Goal: Task Accomplishment & Management: Use online tool/utility

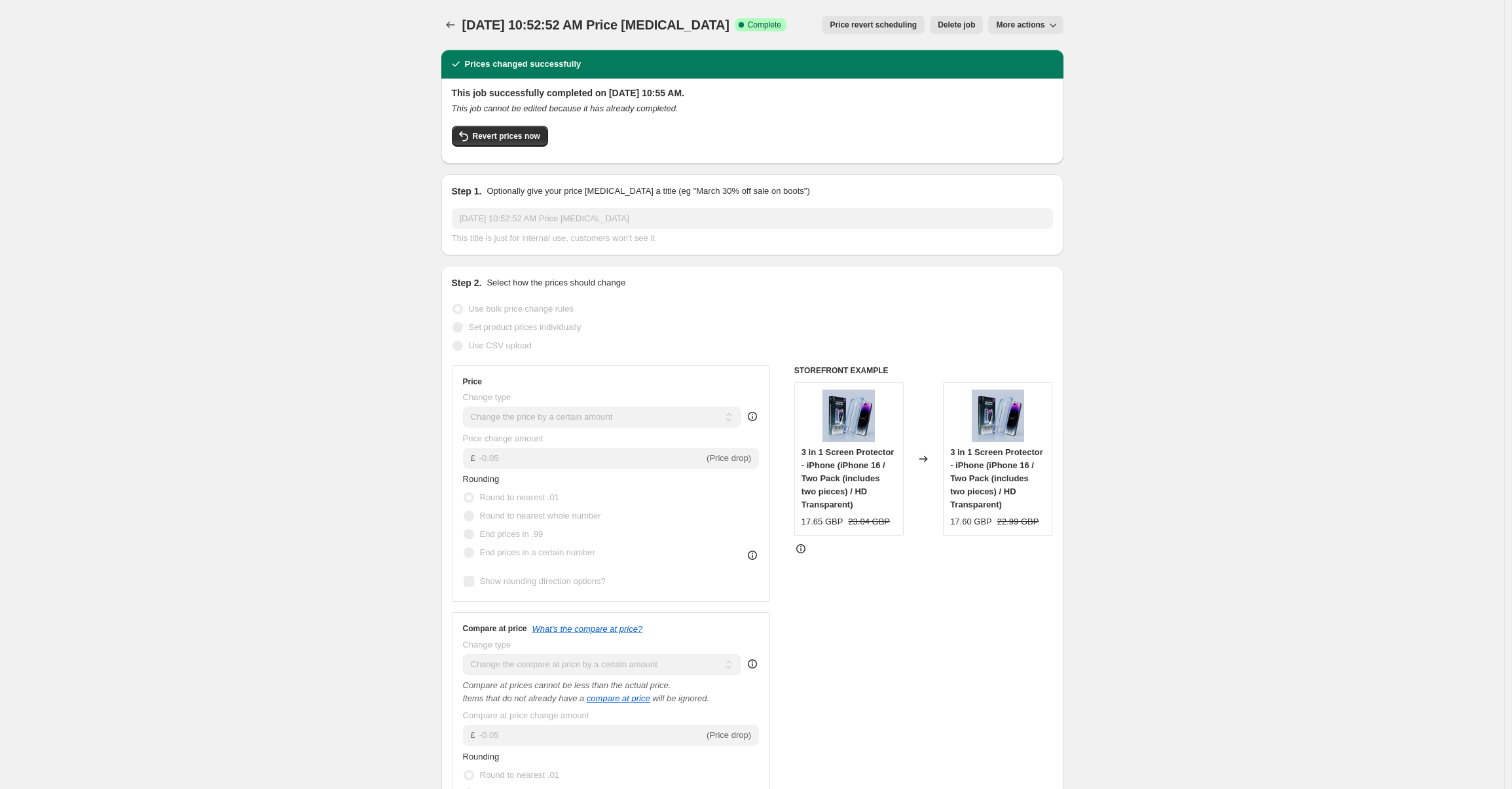
select select "by"
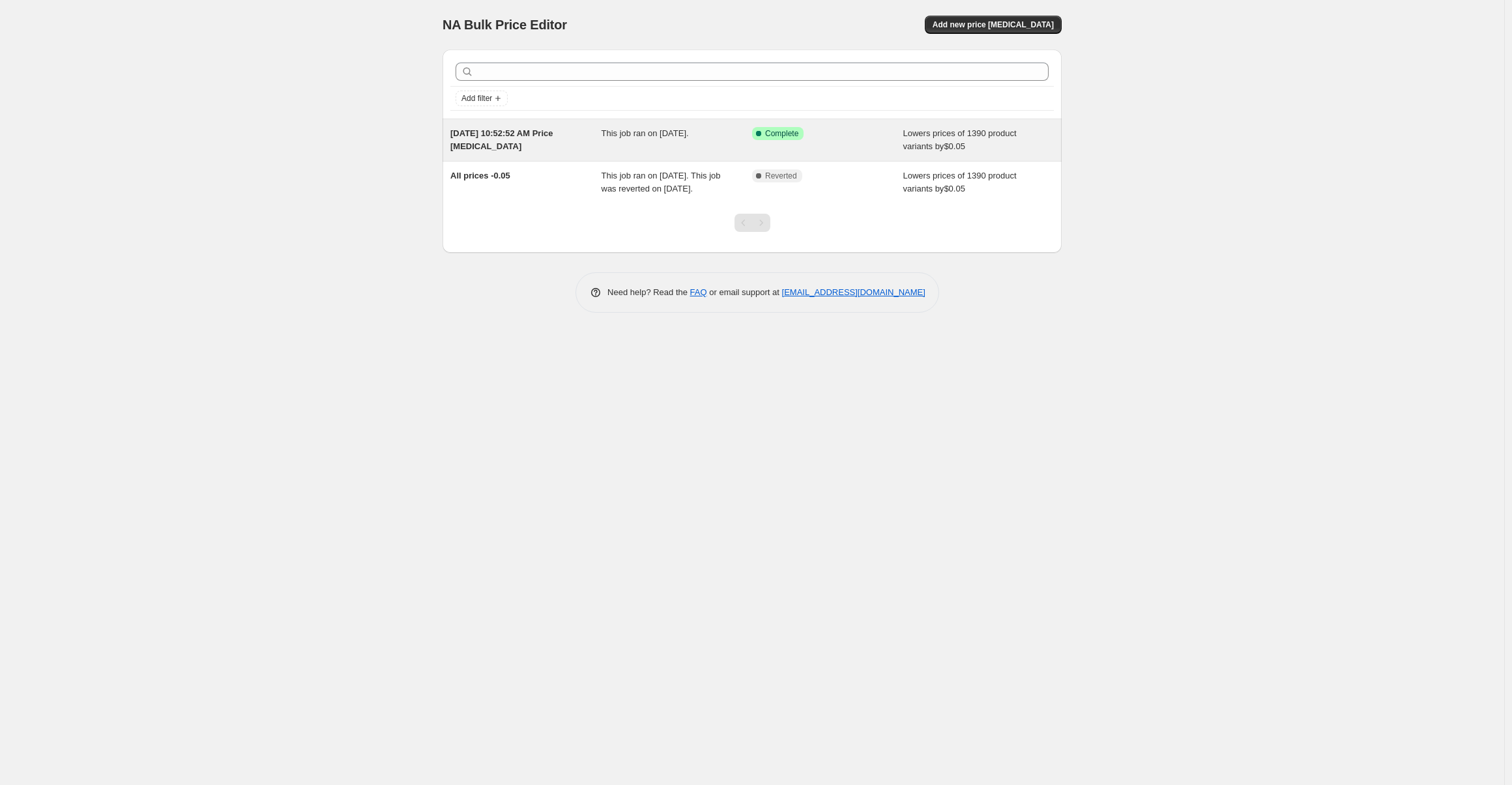
click at [941, 136] on span "Lowers prices of 1390 product variants by $0.05" at bounding box center [960, 139] width 114 height 23
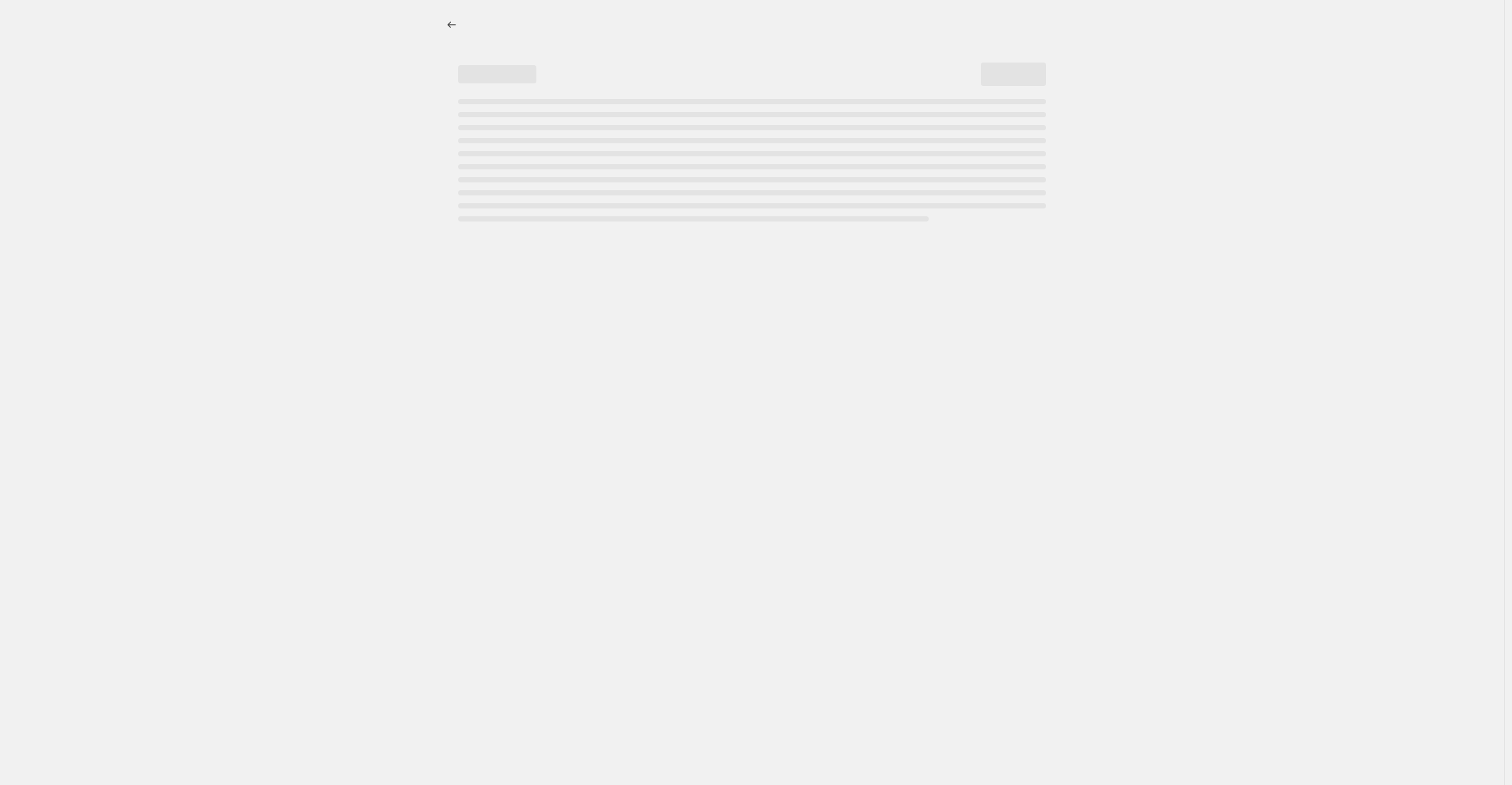
select select "by"
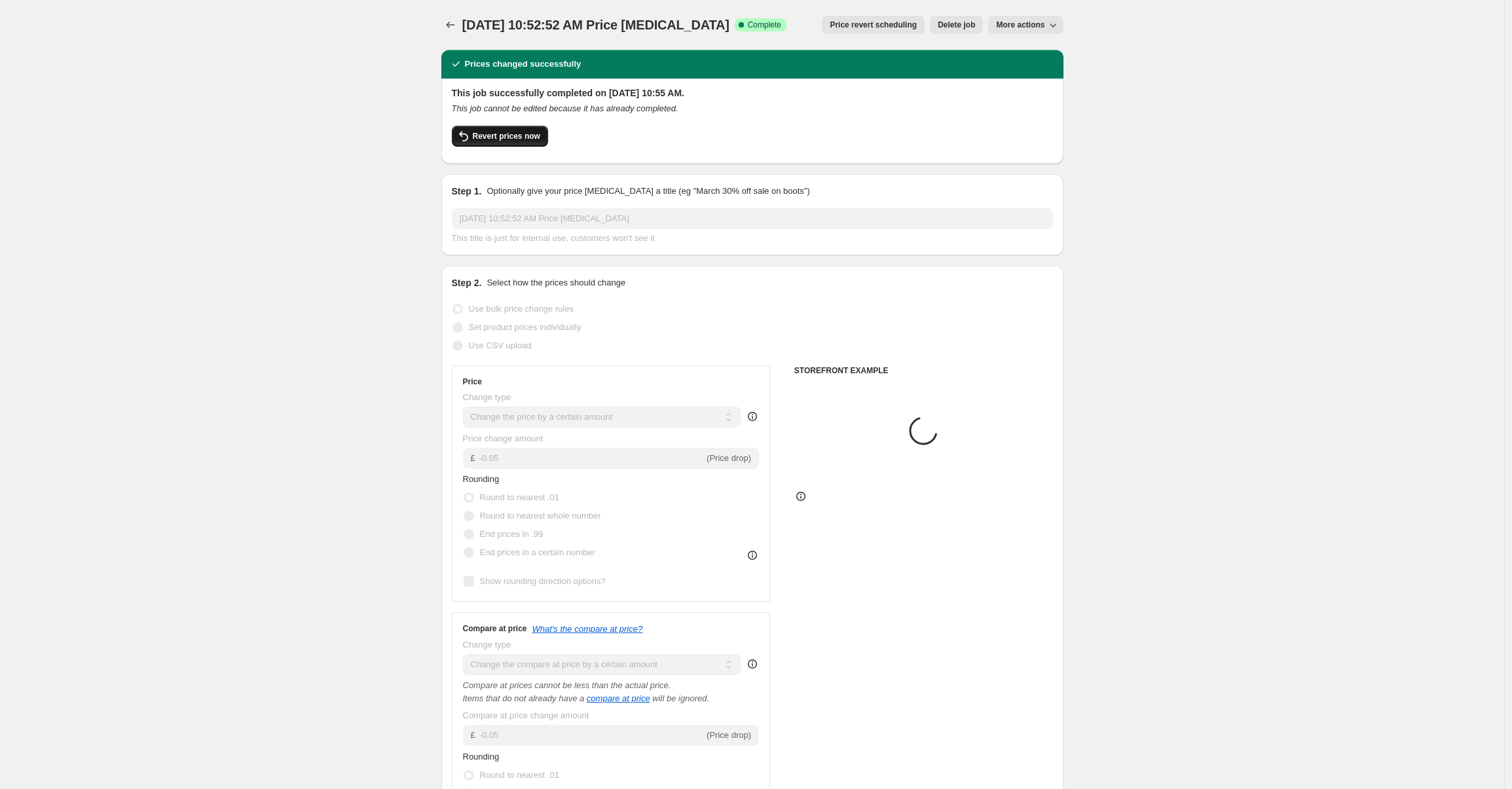
click at [485, 127] on button "Revert prices now" at bounding box center [500, 136] width 96 height 21
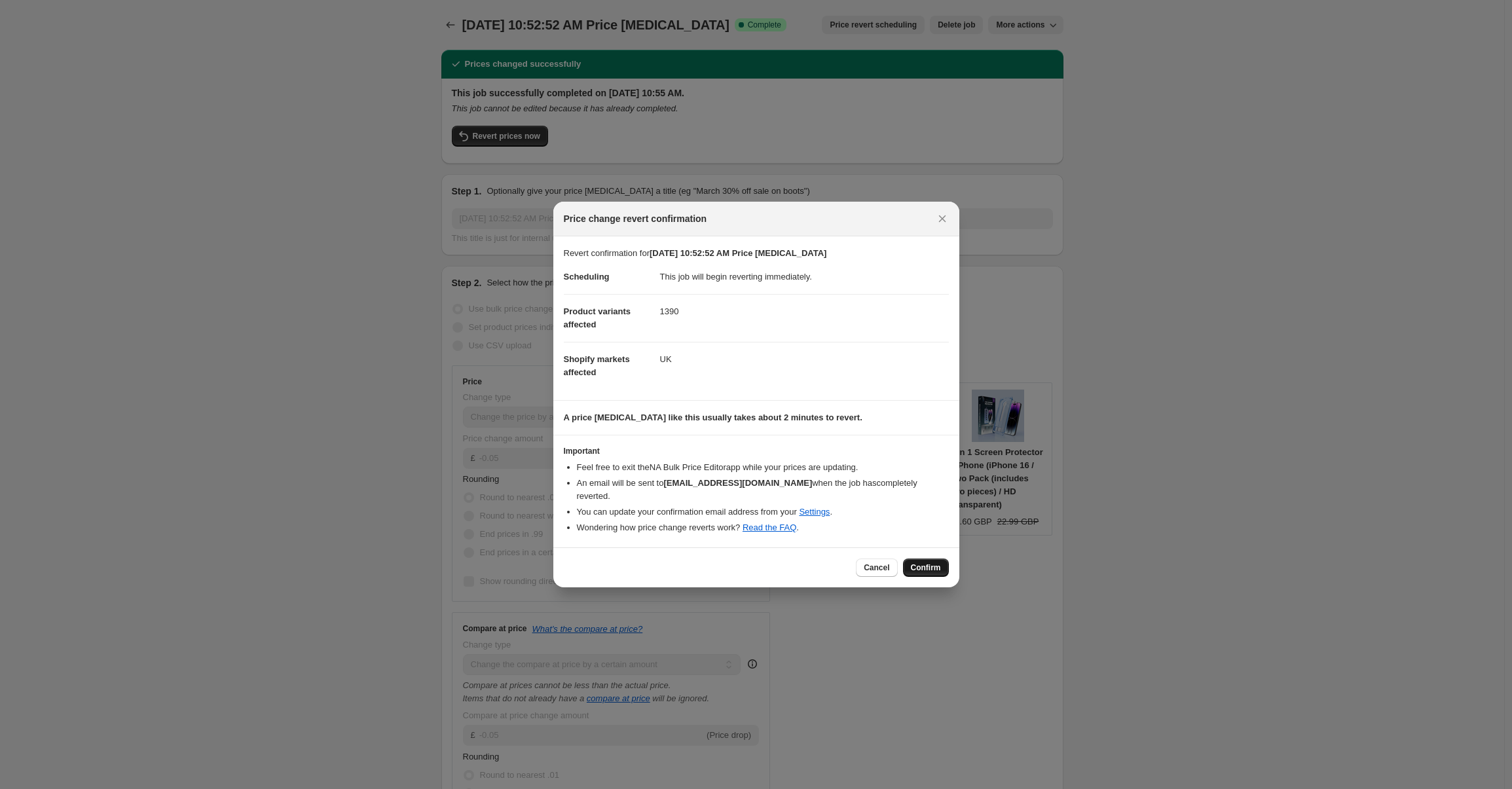
click at [927, 568] on button "Confirm" at bounding box center [926, 567] width 46 height 18
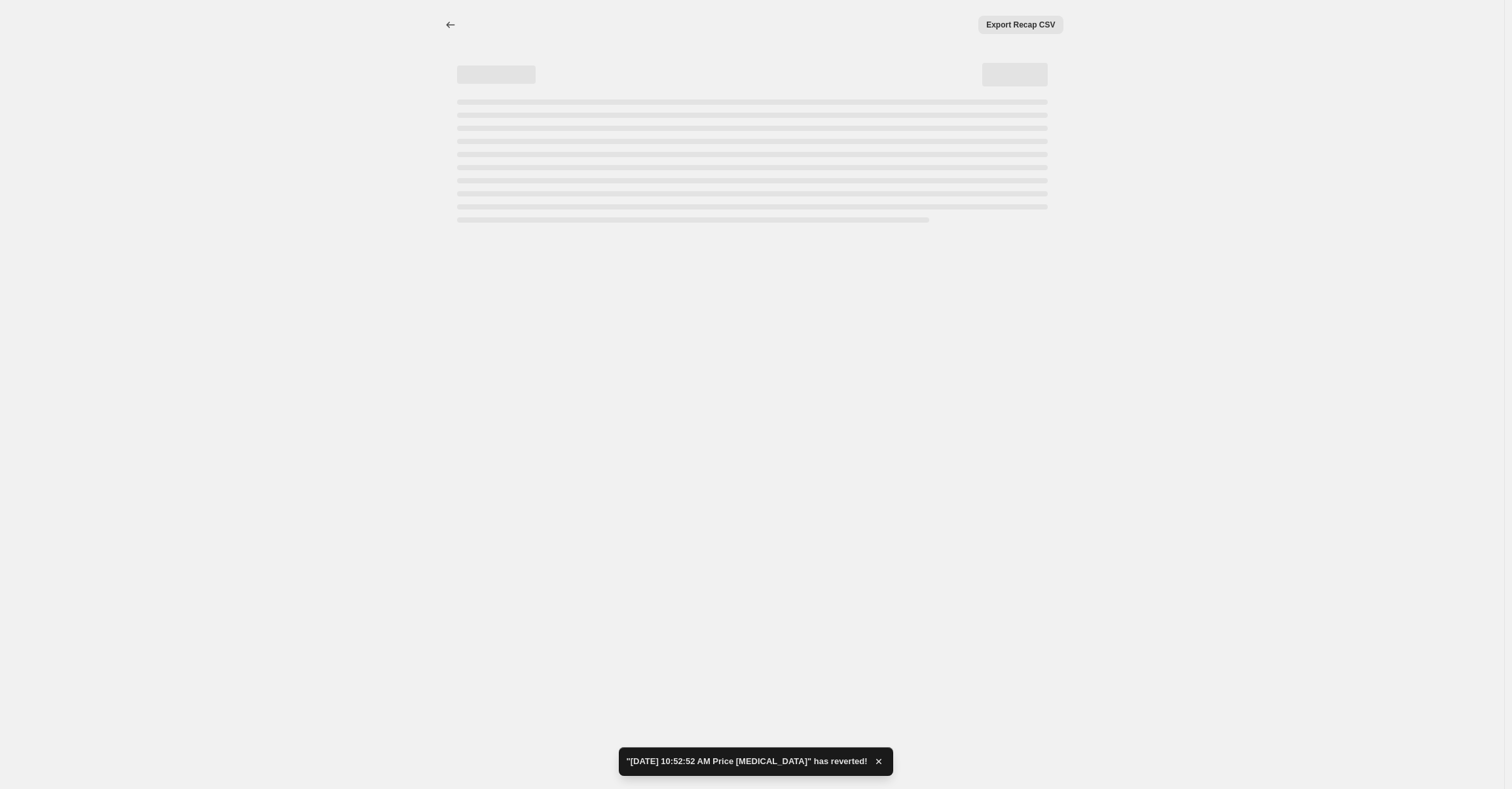
select select "by"
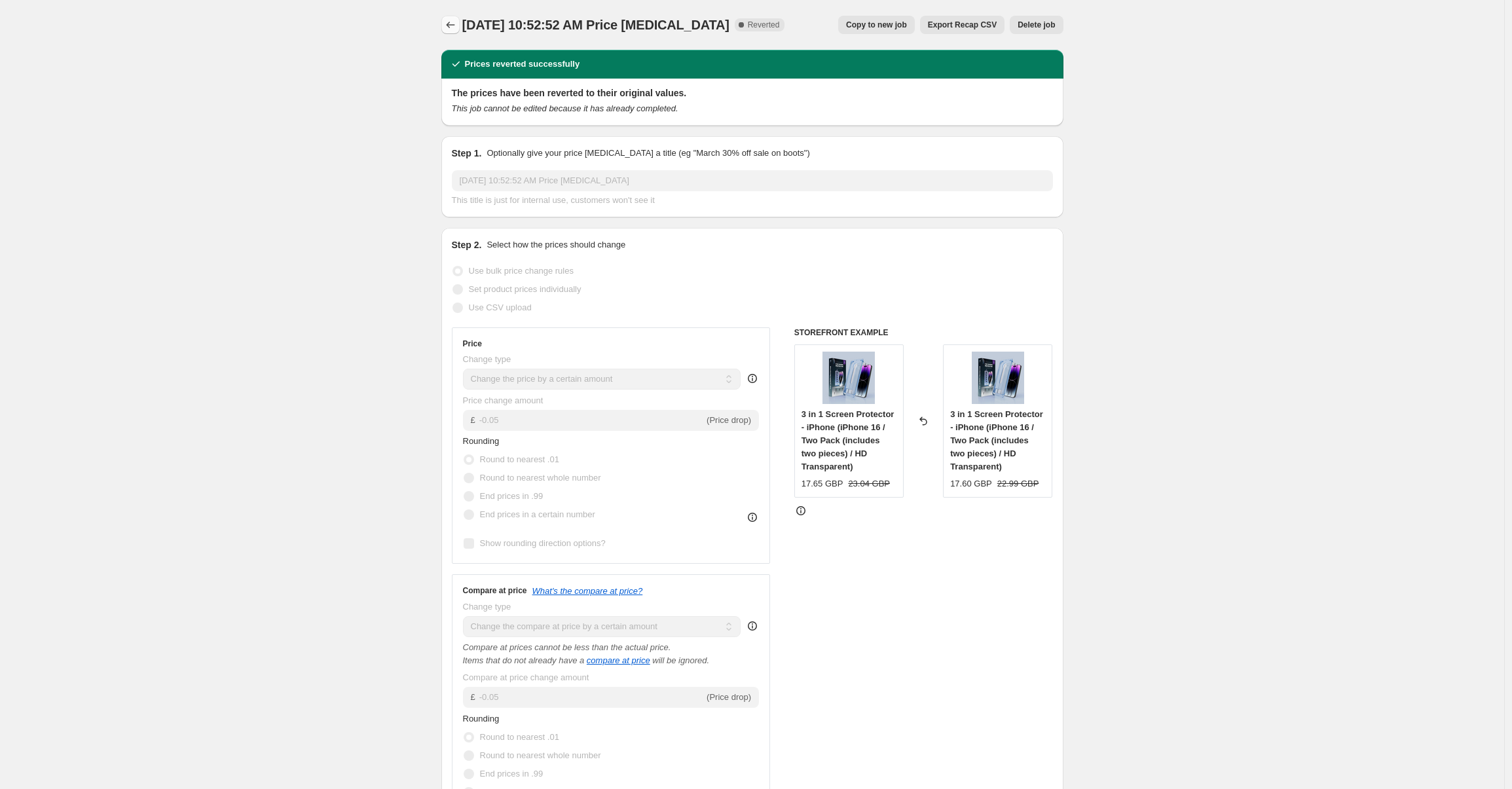
click at [449, 25] on icon "Price change jobs" at bounding box center [451, 25] width 13 height 13
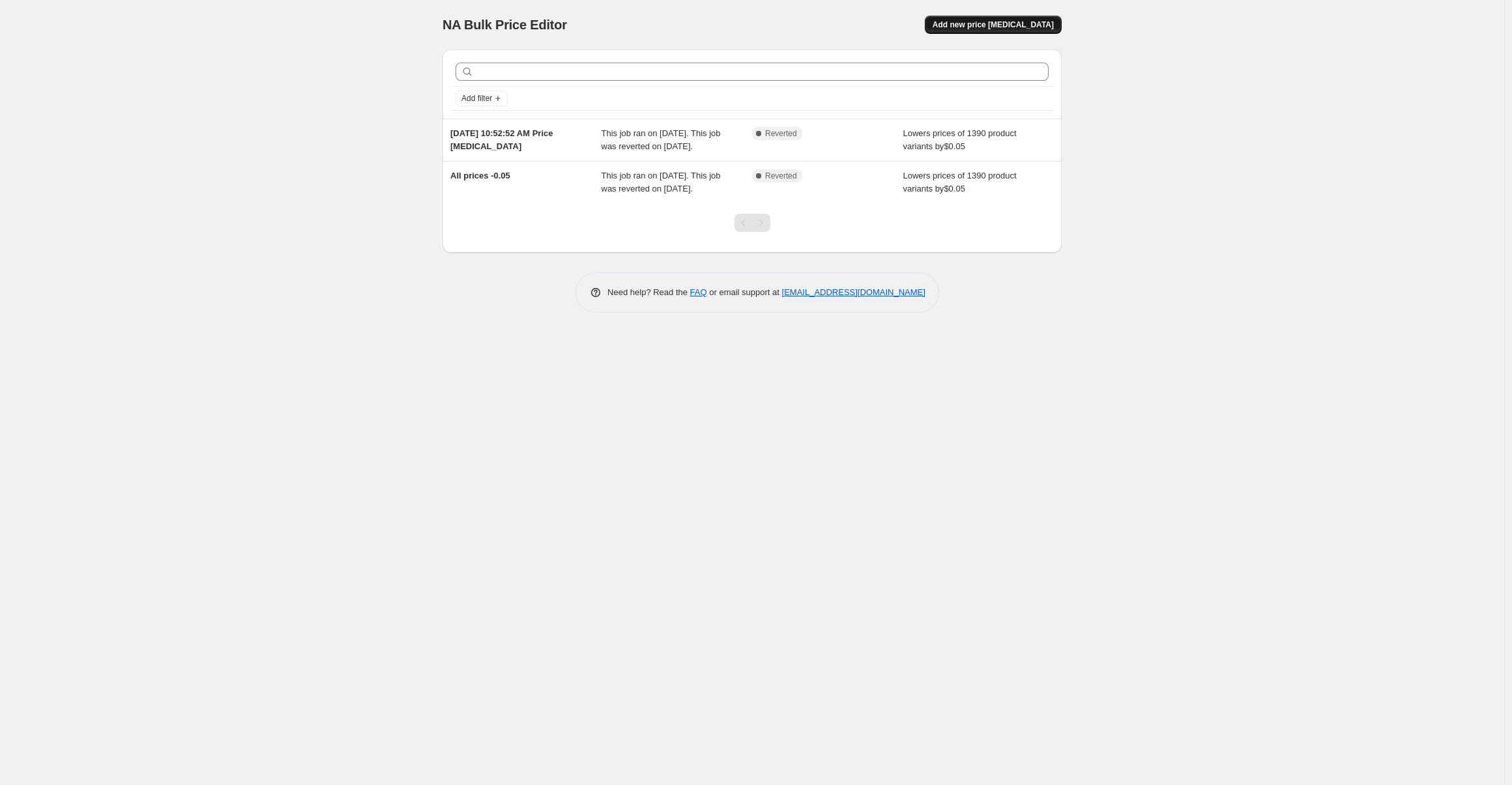
click at [1017, 28] on span "Add new price [MEDICAL_DATA]" at bounding box center [993, 25] width 121 height 10
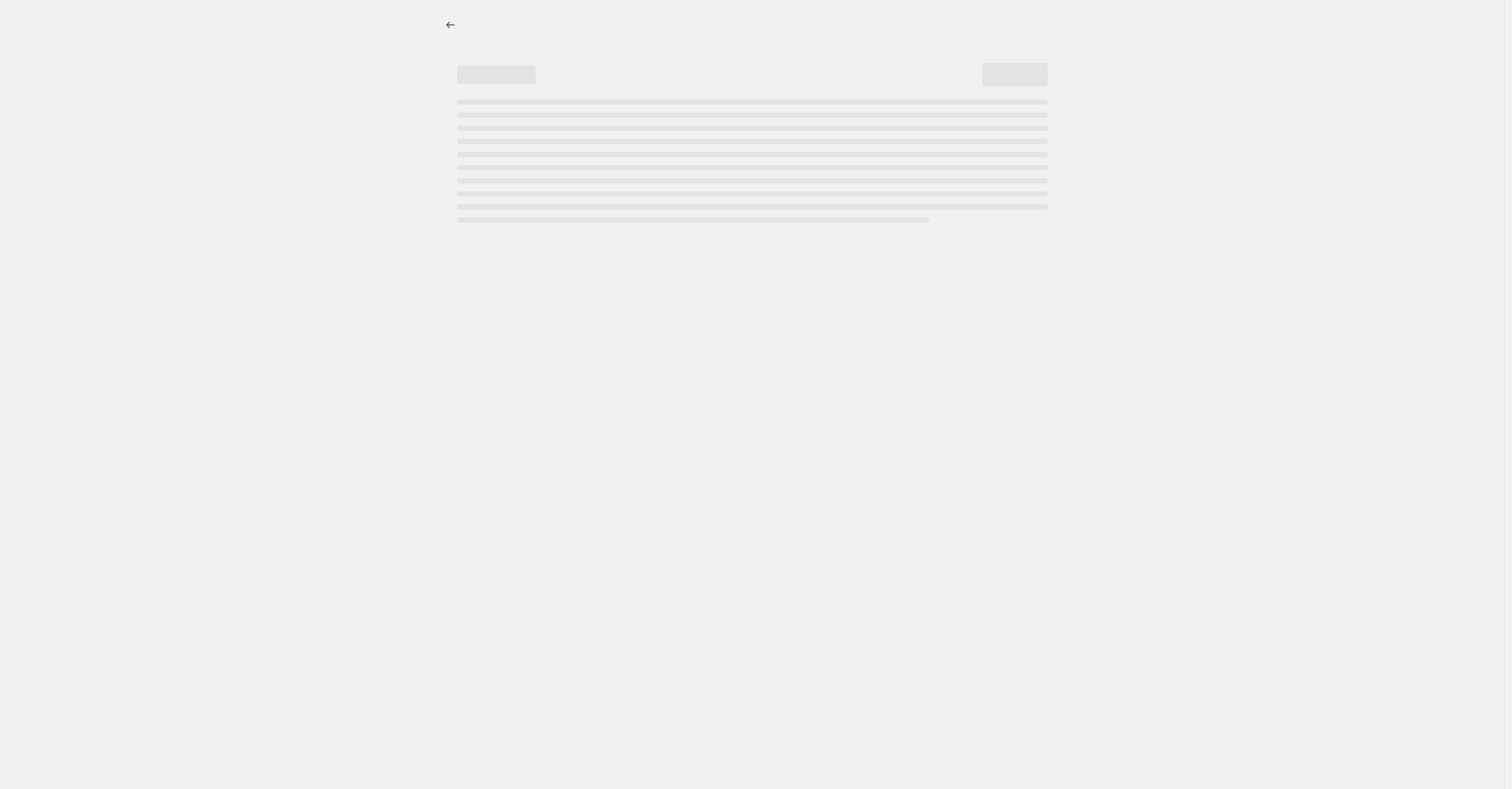
select select "percentage"
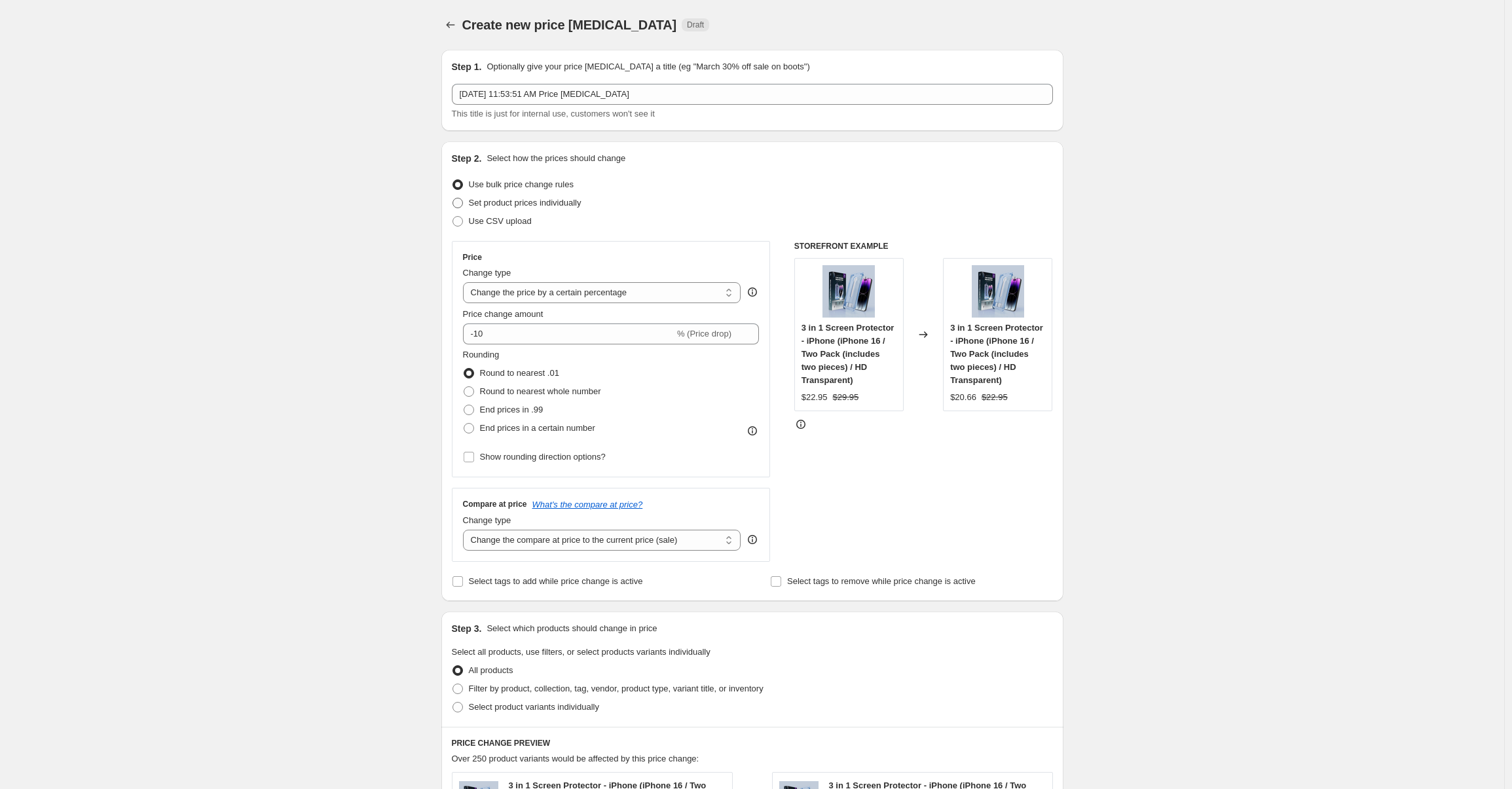
click at [459, 207] on span at bounding box center [458, 203] width 10 height 10
click at [453, 199] on input "Set product prices individually" at bounding box center [453, 198] width 1 height 1
radio input "true"
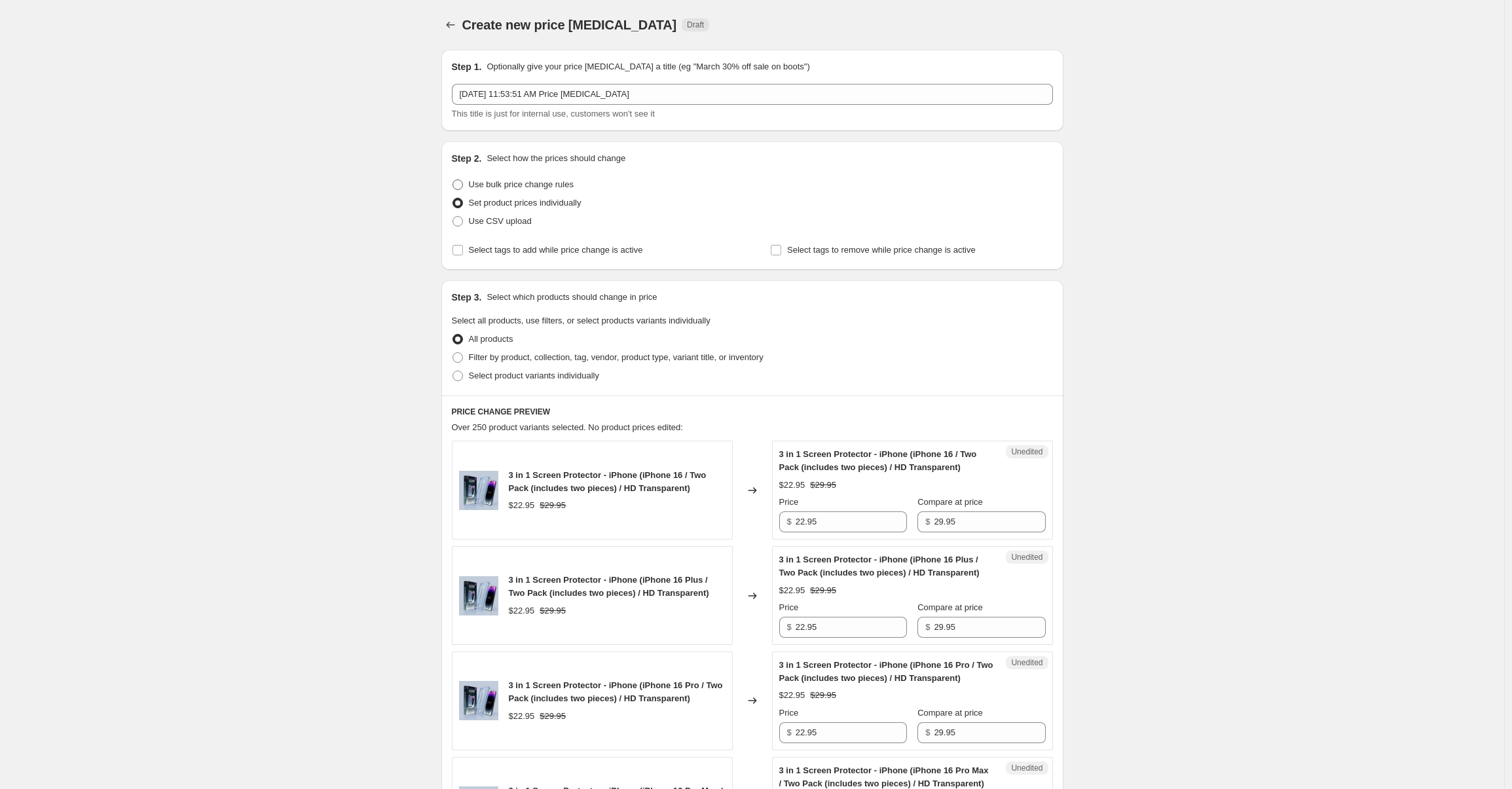
click at [463, 187] on span at bounding box center [458, 185] width 10 height 10
click at [453, 180] on input "Use bulk price change rules" at bounding box center [453, 179] width 1 height 1
radio input "true"
select select "percentage"
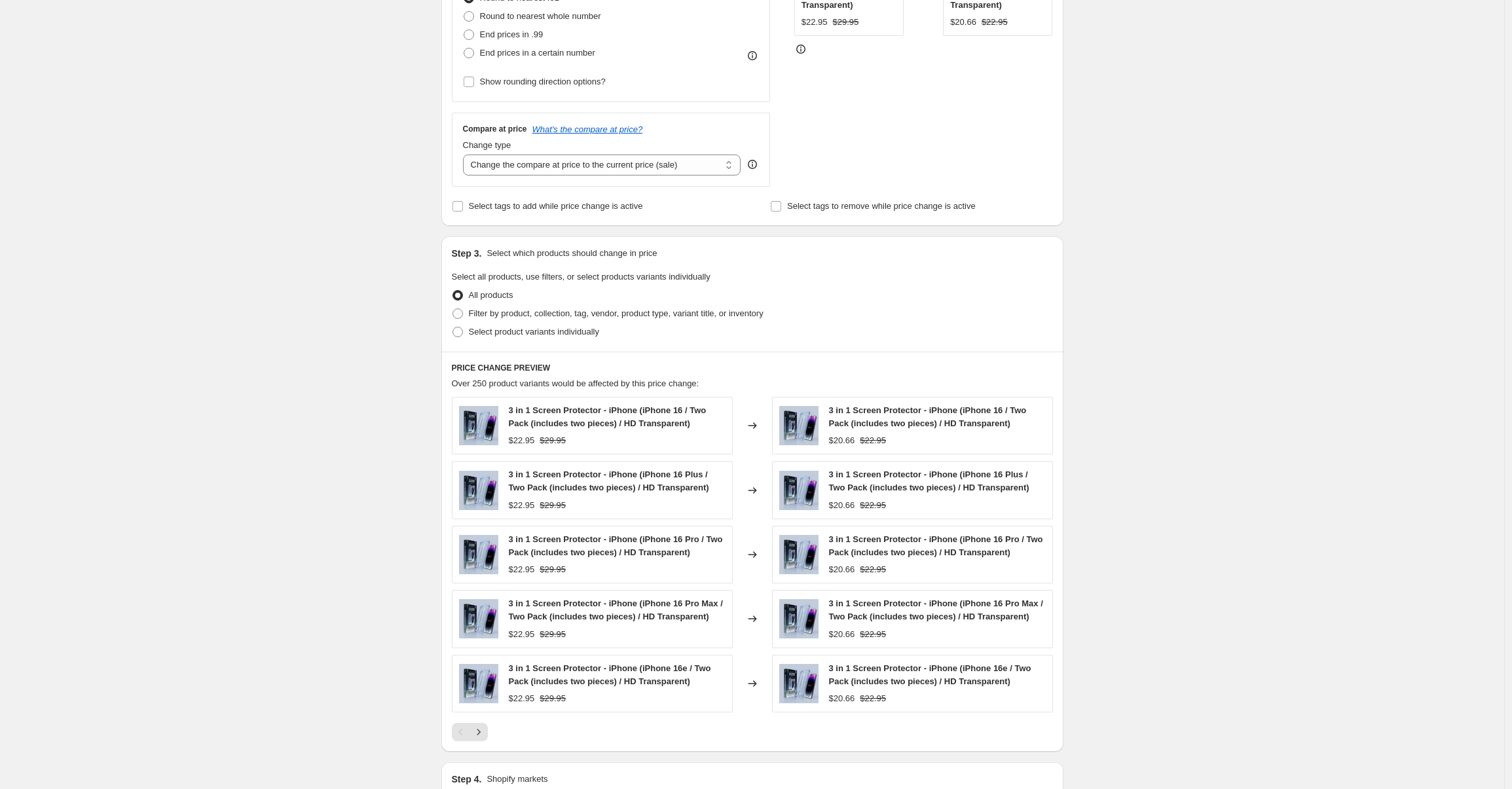
scroll to position [614, 0]
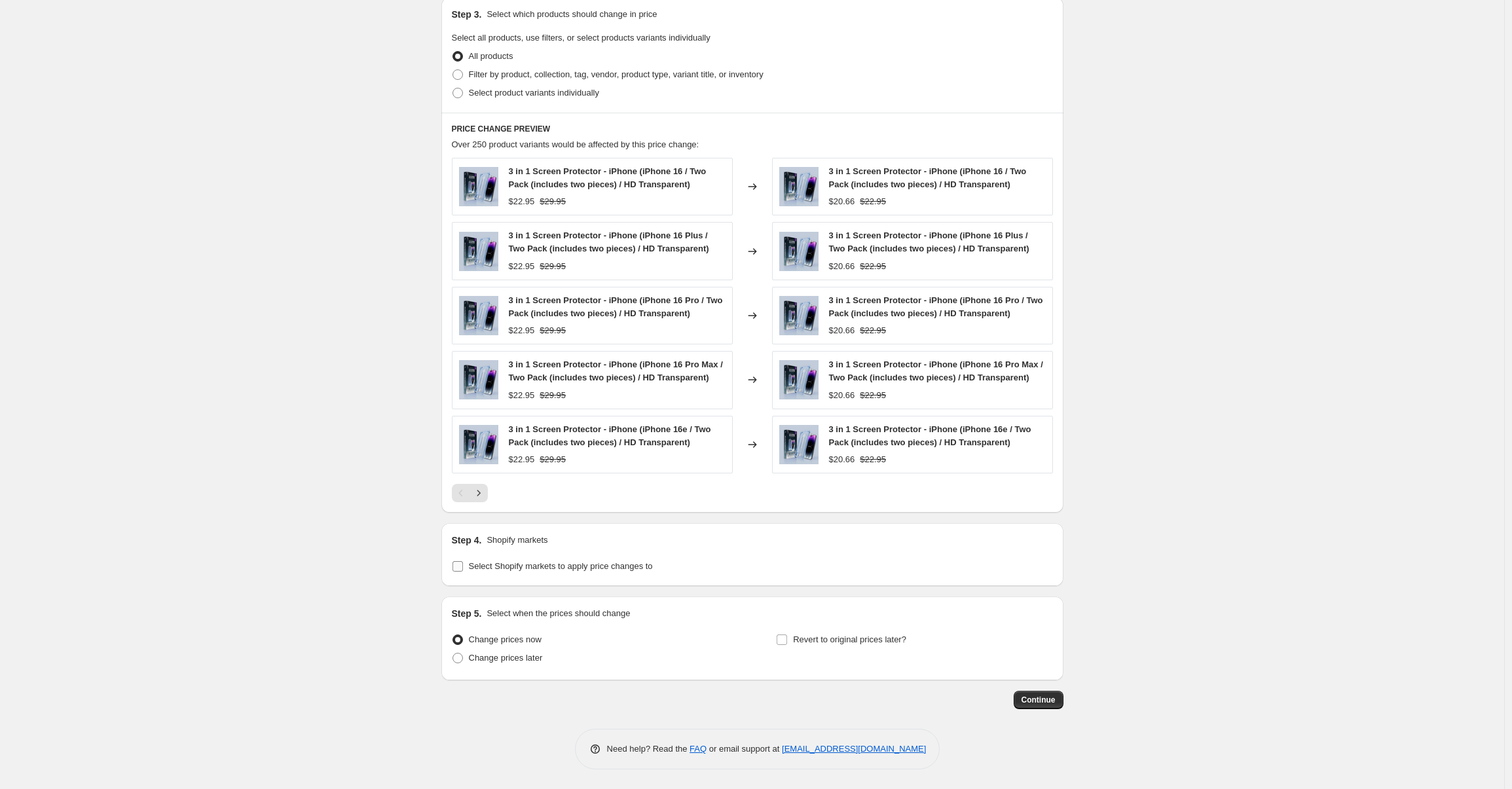
click at [459, 574] on label "Select Shopify markets to apply price changes to" at bounding box center [552, 566] width 201 height 18
click at [459, 571] on input "Select Shopify markets to apply price changes to" at bounding box center [458, 566] width 10 height 10
checkbox input "true"
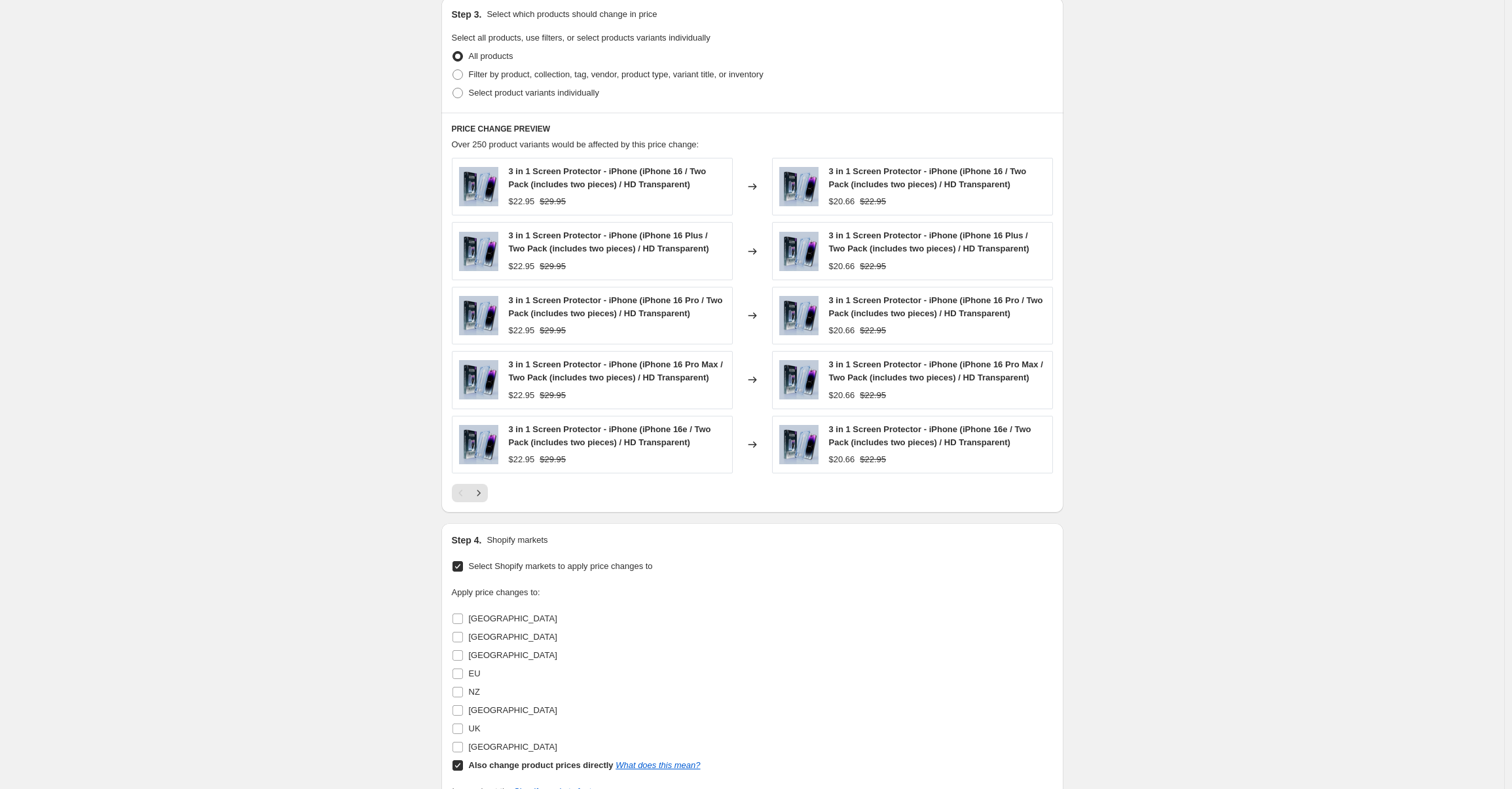
scroll to position [827, 0]
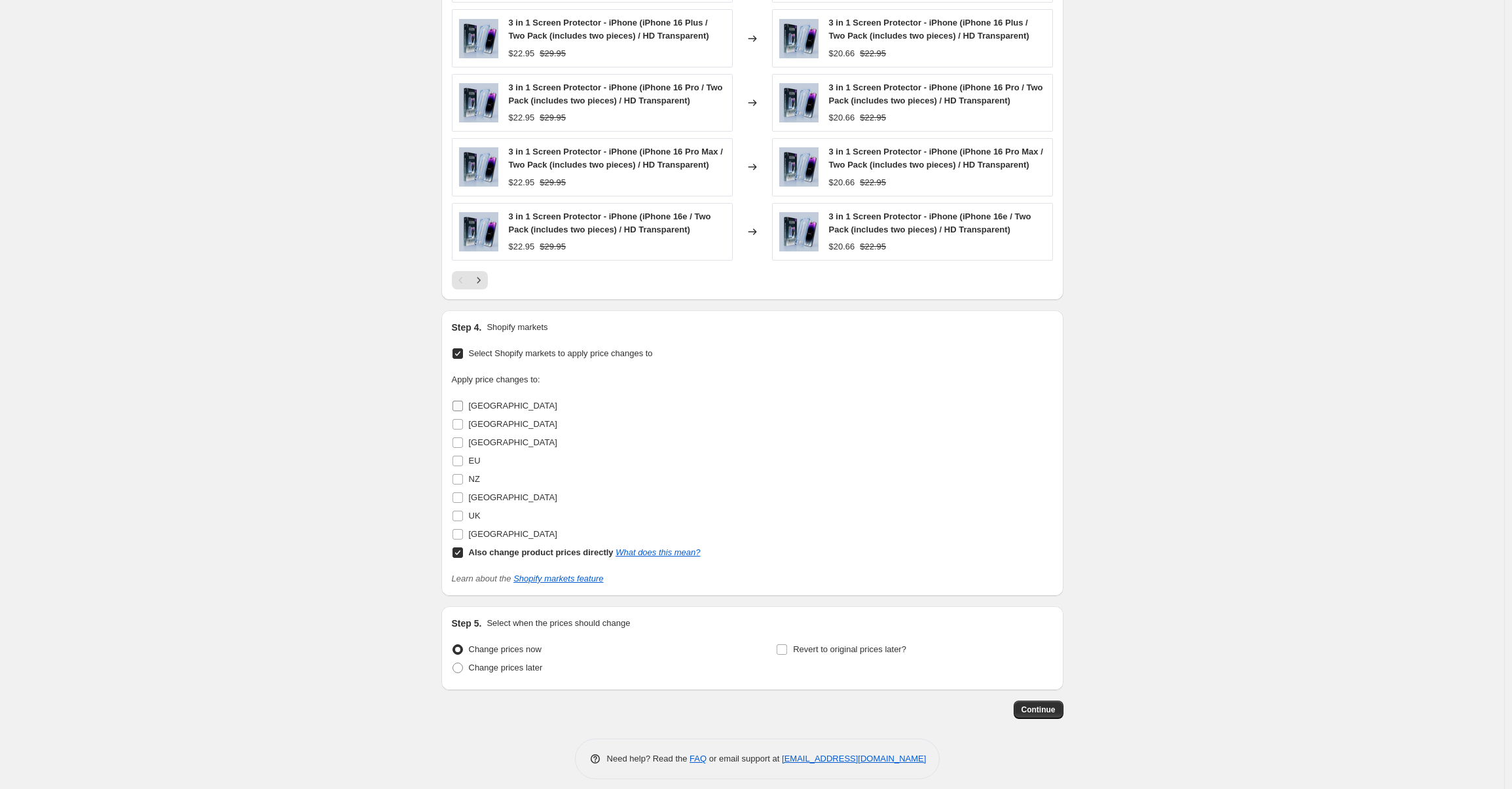
click at [463, 406] on input "[GEOGRAPHIC_DATA]" at bounding box center [458, 406] width 10 height 10
checkbox input "true"
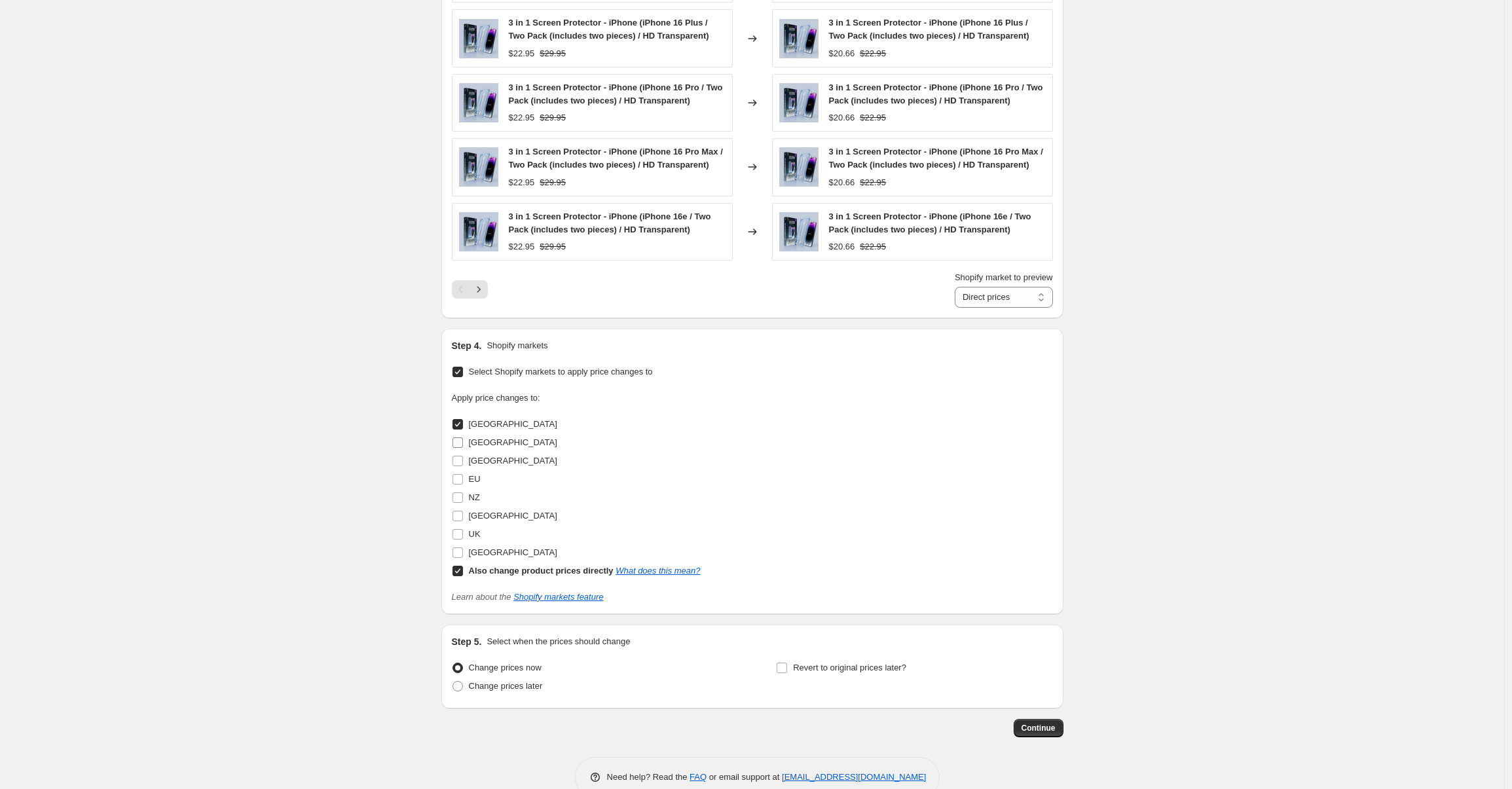
click at [461, 448] on label "[GEOGRAPHIC_DATA]" at bounding box center [505, 442] width 105 height 18
click at [461, 448] on input "[GEOGRAPHIC_DATA]" at bounding box center [458, 442] width 10 height 10
checkbox input "true"
click at [460, 499] on input "NZ" at bounding box center [458, 497] width 10 height 10
checkbox input "true"
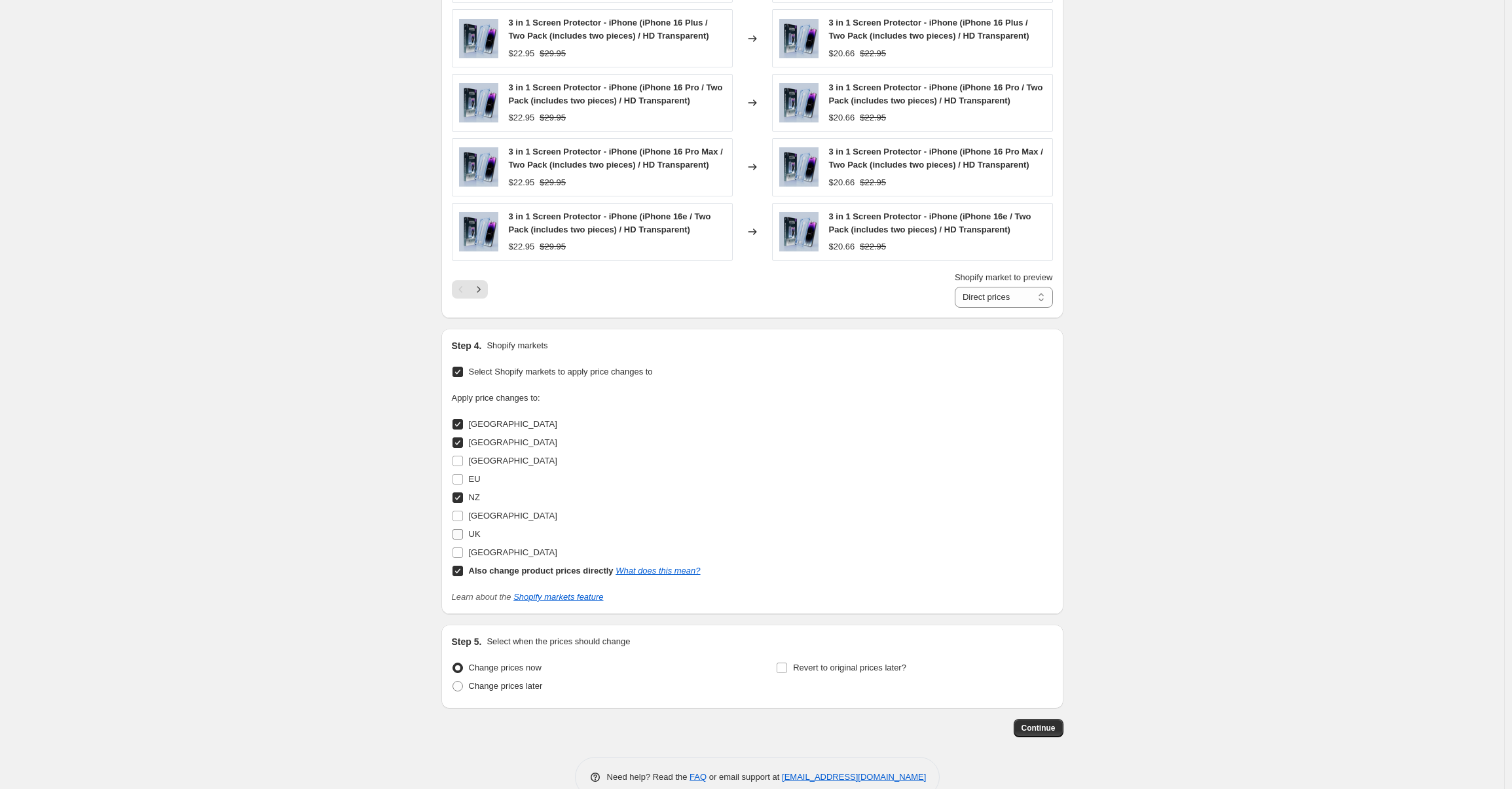
click at [462, 530] on input "UK" at bounding box center [458, 534] width 10 height 10
checkbox input "true"
click at [459, 570] on input "Also change product prices directly What does this mean?" at bounding box center [458, 571] width 10 height 10
checkbox input "false"
select select "94786289955"
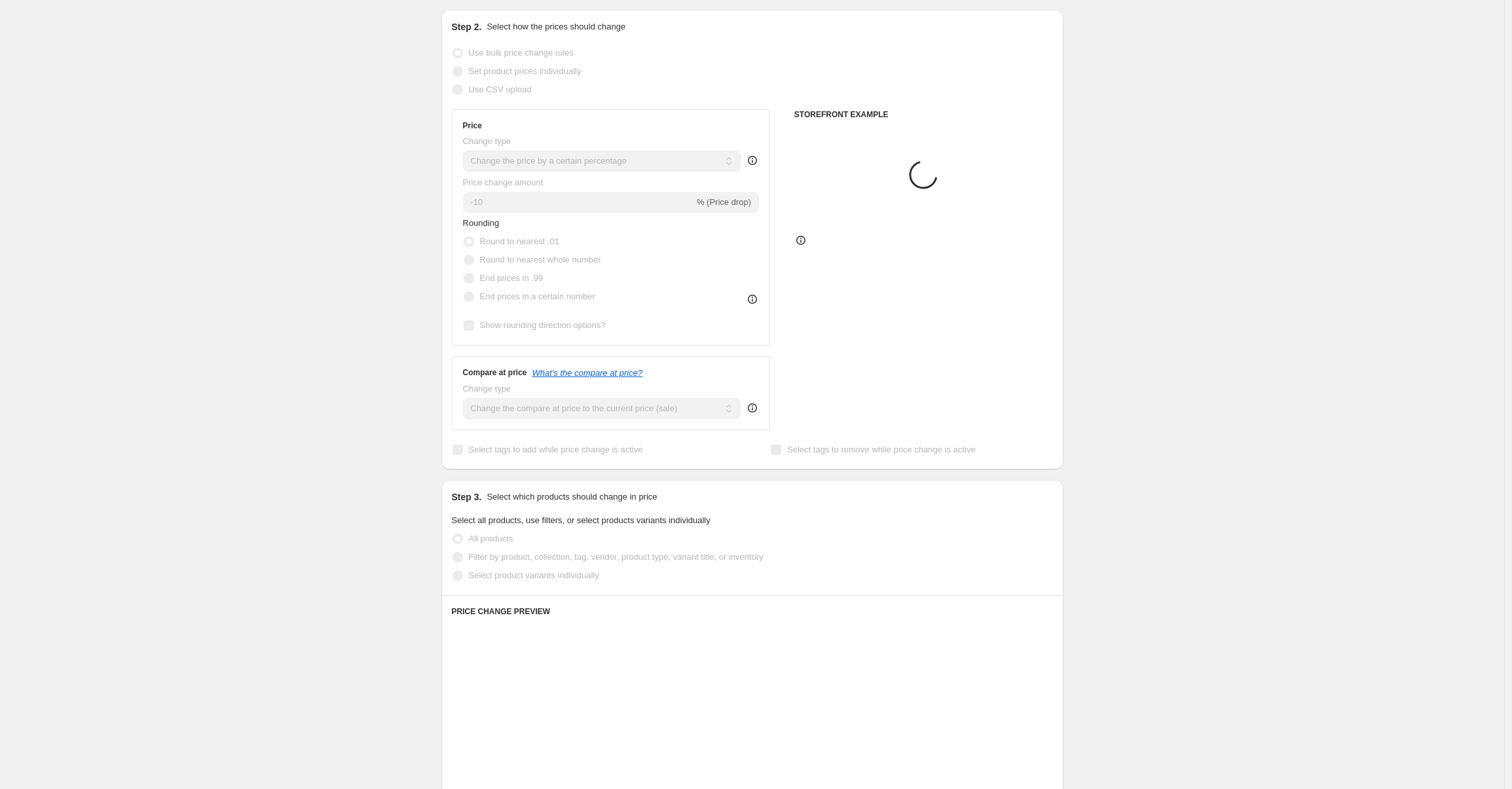
scroll to position [0, 0]
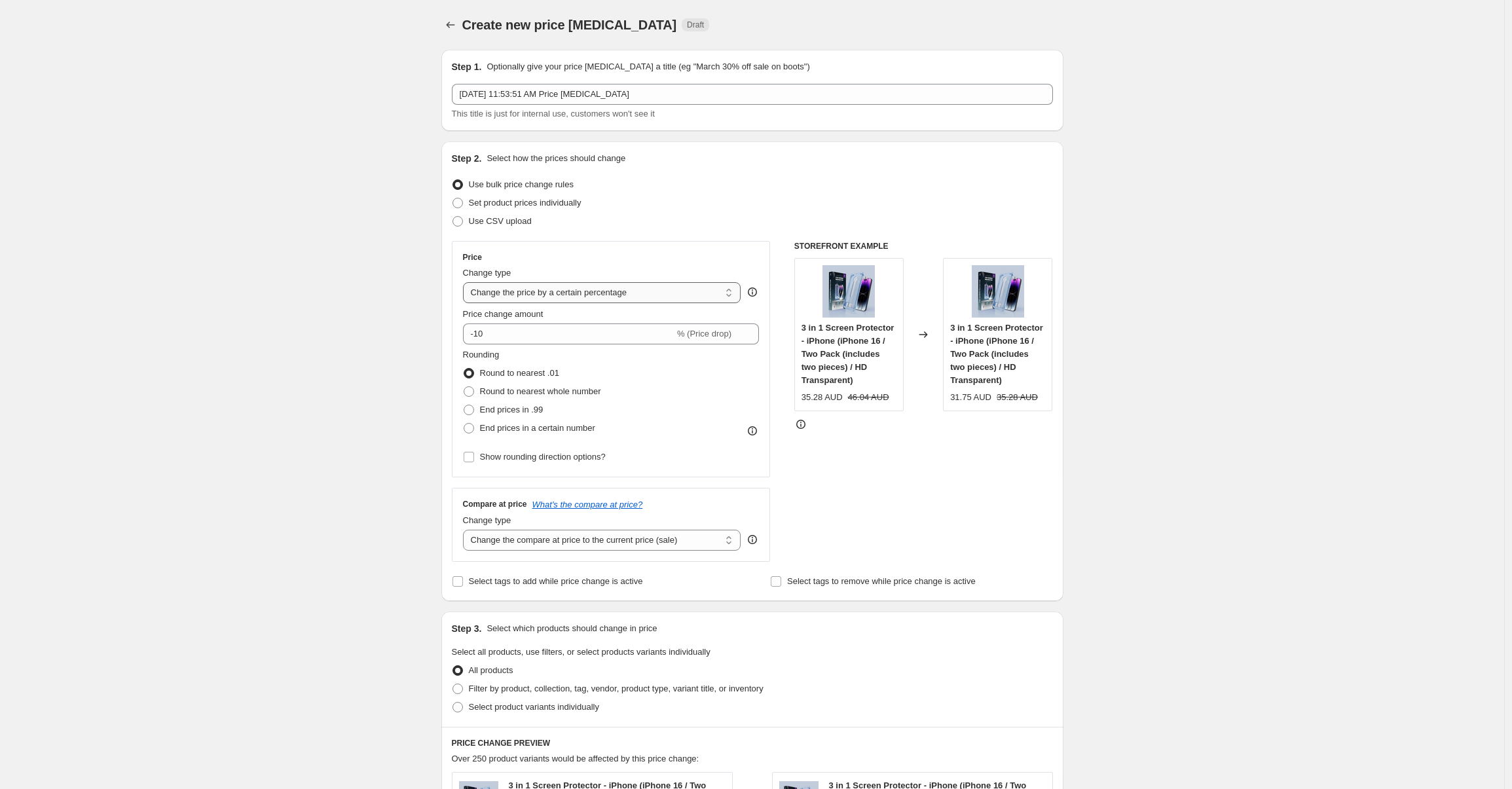
click at [629, 291] on select "Change the price to a certain amount Change the price by a certain amount Chang…" at bounding box center [602, 292] width 278 height 21
drag, startPoint x: 560, startPoint y: 333, endPoint x: 459, endPoint y: 322, distance: 101.6
click at [459, 322] on div "Price Change type Change the price to a certain amount Change the price by a ce…" at bounding box center [611, 359] width 319 height 237
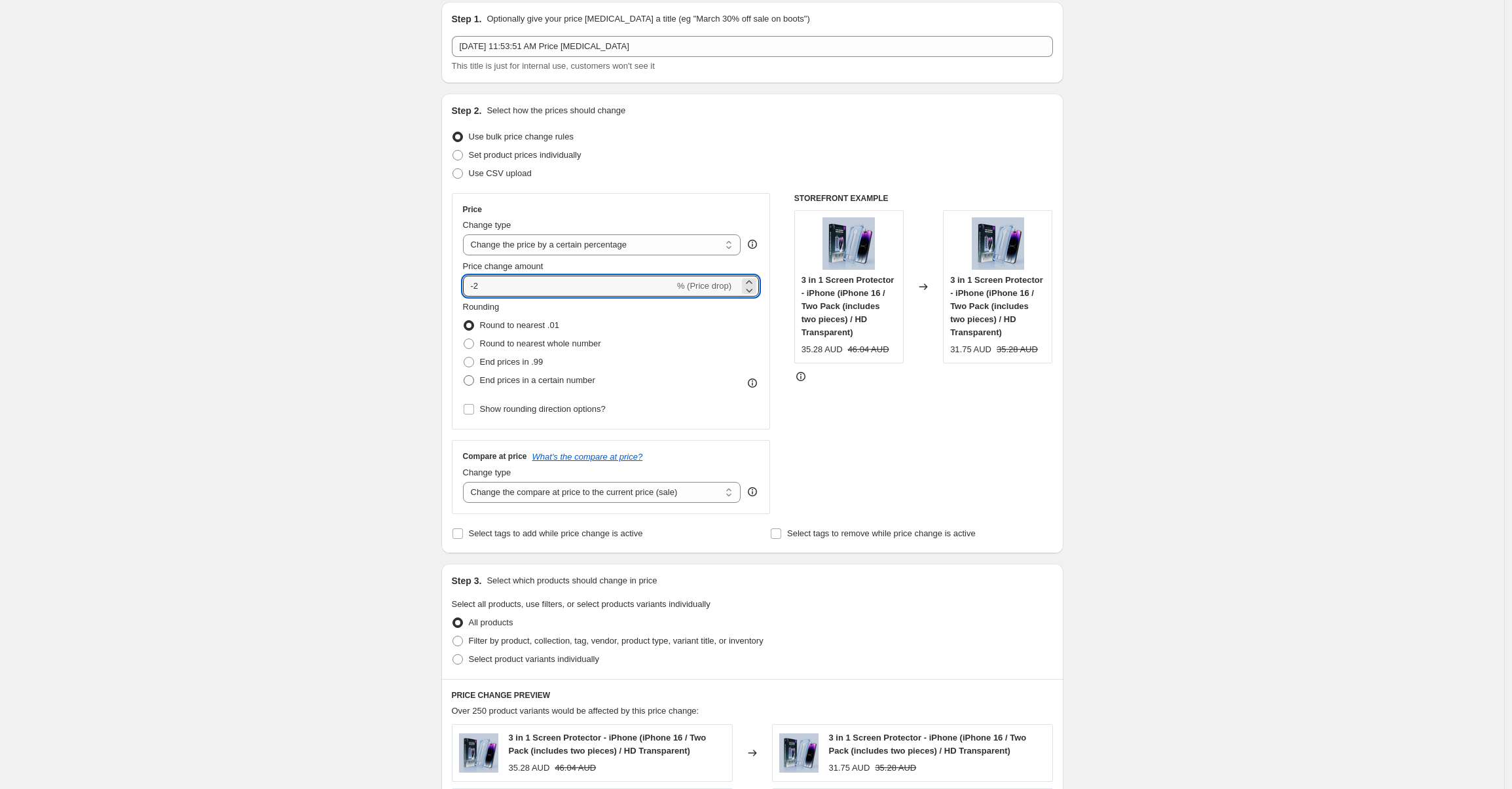
scroll to position [133, 0]
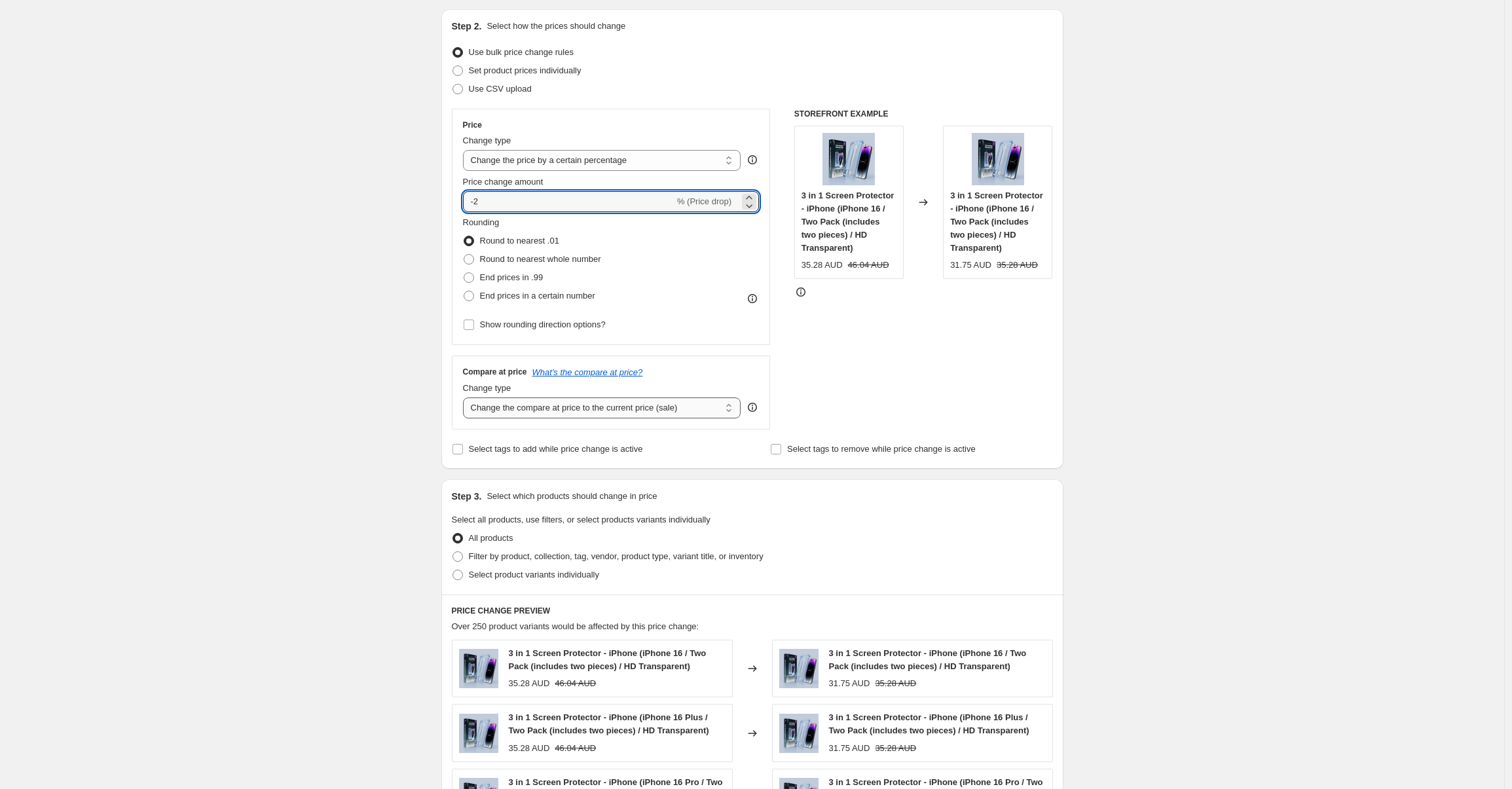
type input "-2"
click at [483, 412] on select "Change the compare at price to the current price (sale) Change the compare at p…" at bounding box center [602, 408] width 278 height 21
select select "by"
click at [466, 398] on select "Change the compare at price to the current price (sale) Change the compare at p…" at bounding box center [602, 408] width 278 height 21
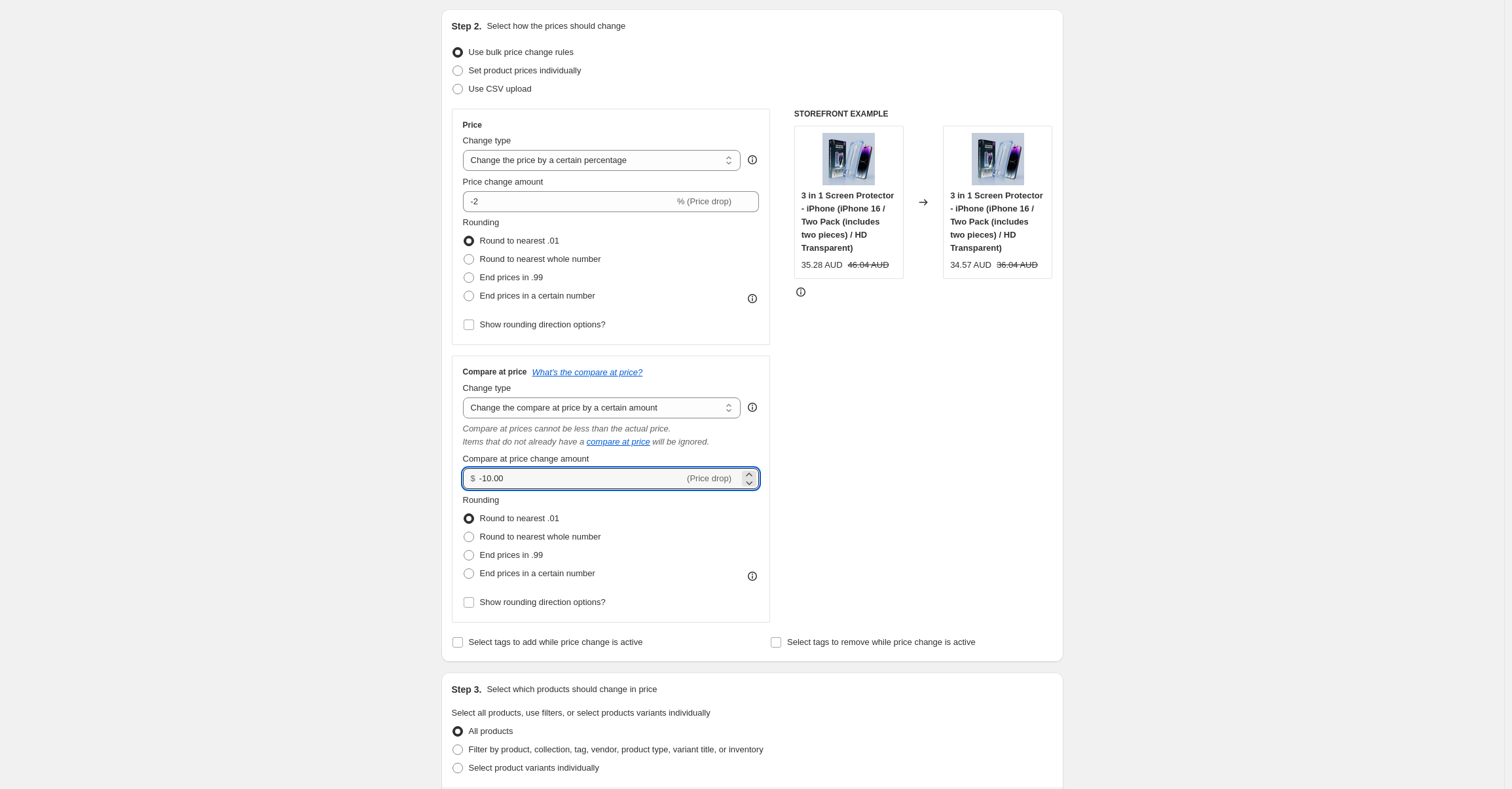
drag, startPoint x: 564, startPoint y: 476, endPoint x: 399, endPoint y: 451, distance: 166.9
click at [399, 451] on div "Create new price [MEDICAL_DATA]. This page is ready Create new price [MEDICAL_D…" at bounding box center [752, 786] width 1504 height 1837
type input "0.00"
click at [1453, 441] on div "Create new price [MEDICAL_DATA]. This page is ready Create new price [MEDICAL_D…" at bounding box center [752, 786] width 1504 height 1837
click at [473, 263] on span at bounding box center [469, 259] width 10 height 10
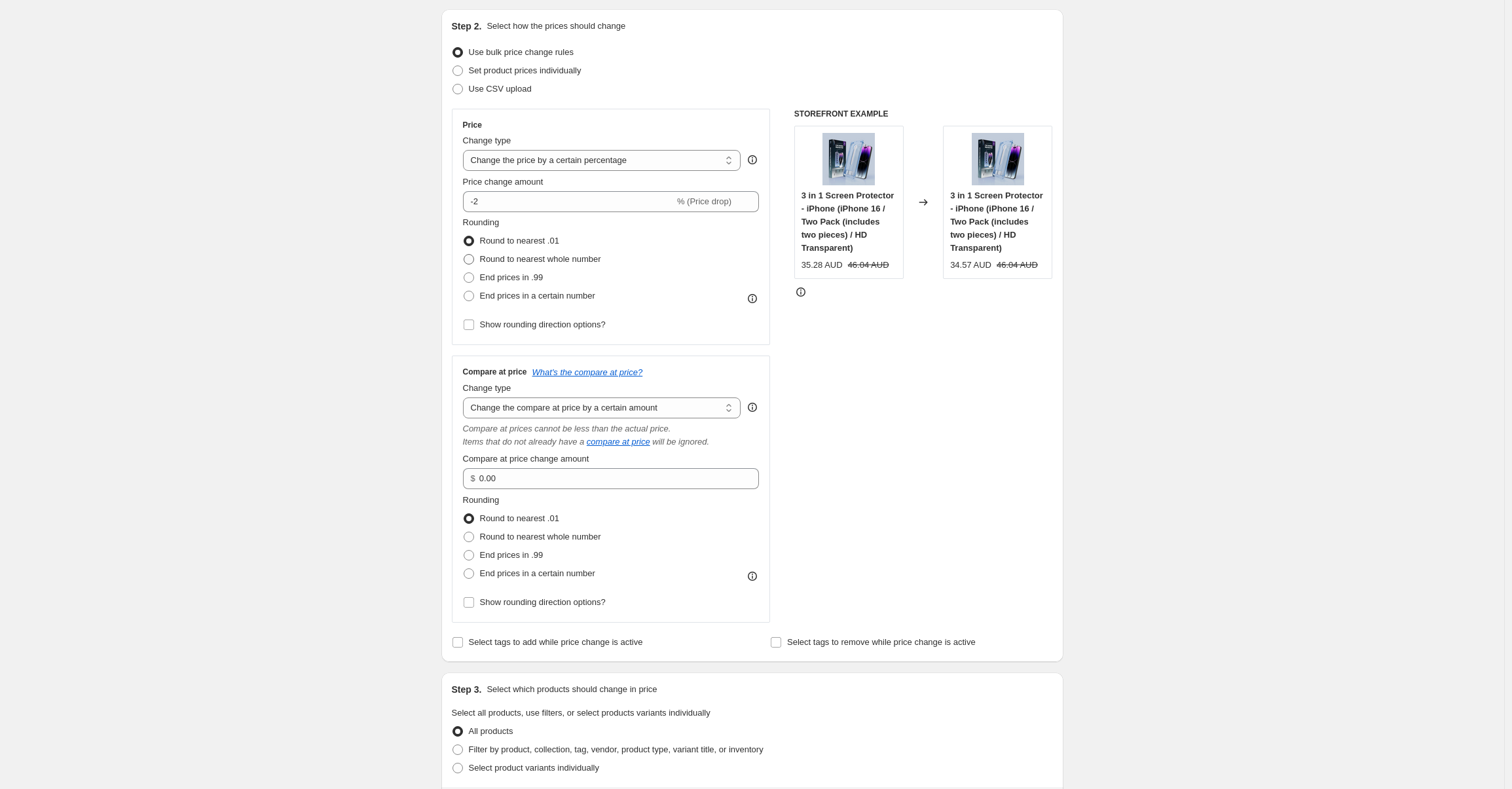
click at [464, 255] on input "Round to nearest whole number" at bounding box center [464, 254] width 1 height 1
radio input "true"
click at [466, 279] on span at bounding box center [469, 278] width 10 height 10
click at [464, 273] on input "End prices in .99" at bounding box center [464, 273] width 1 height 1
radio input "true"
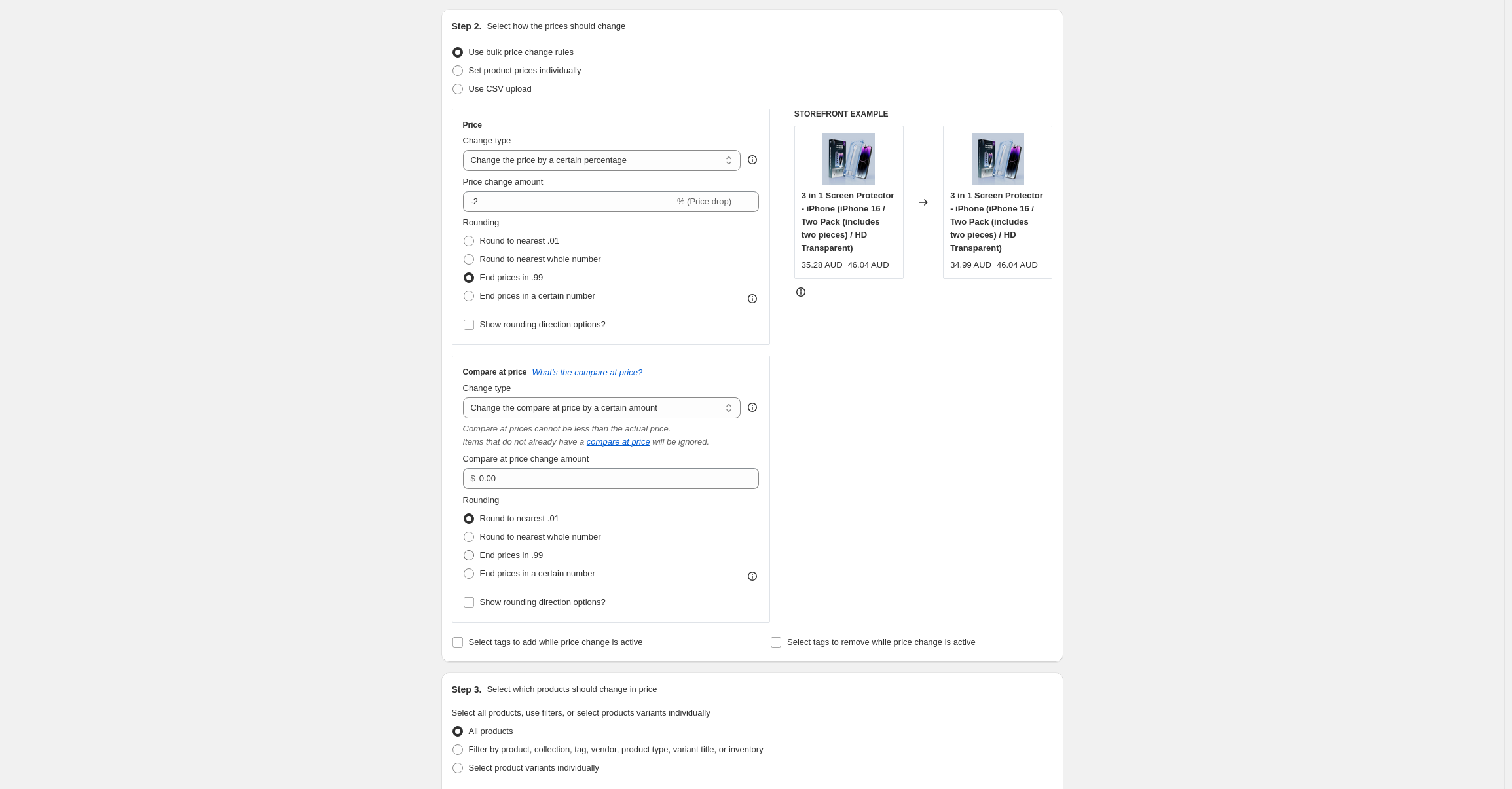
click at [472, 554] on span at bounding box center [469, 555] width 10 height 10
click at [464, 551] on input "End prices in .99" at bounding box center [464, 550] width 1 height 1
radio input "true"
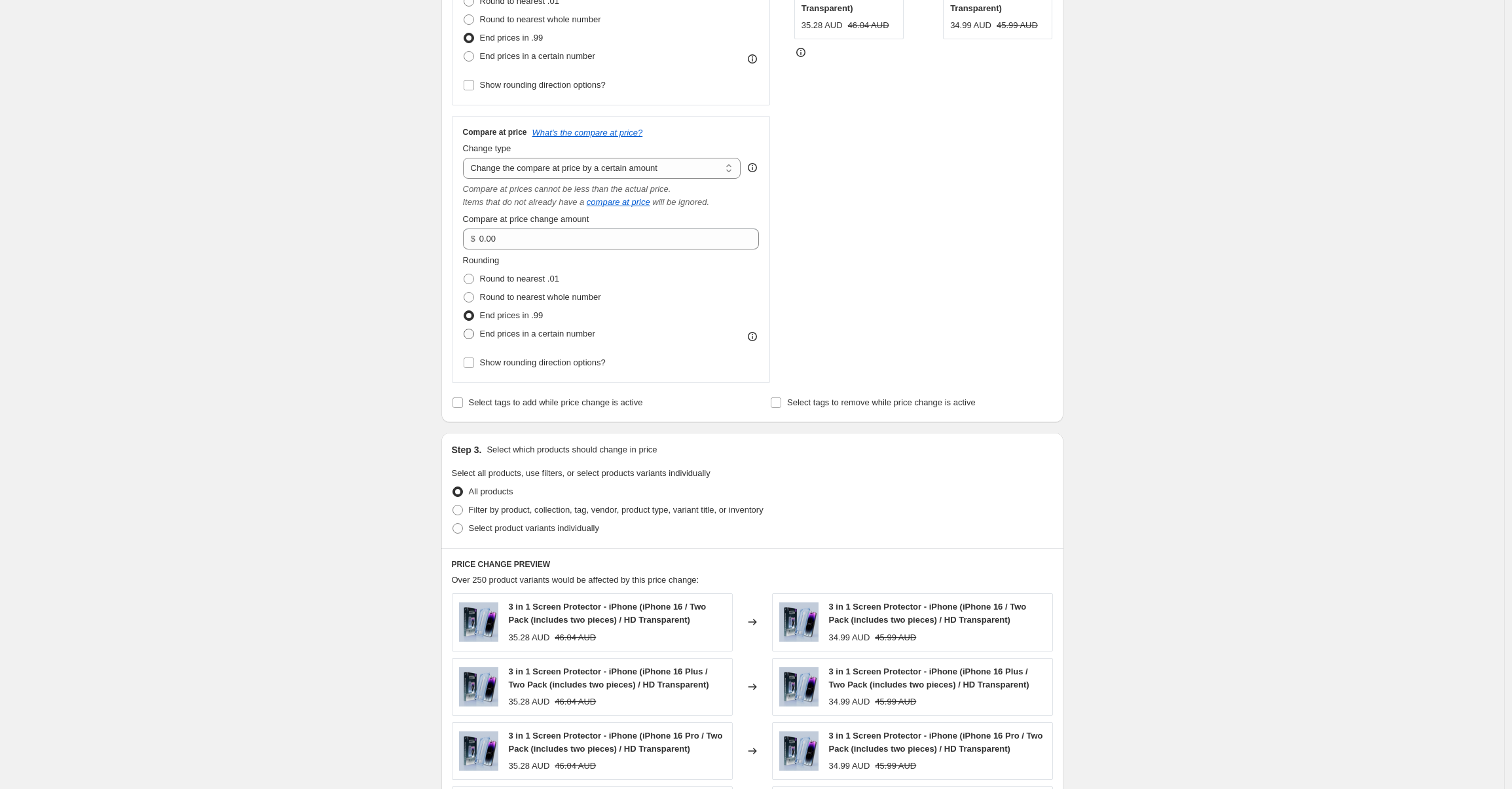
scroll to position [881, 0]
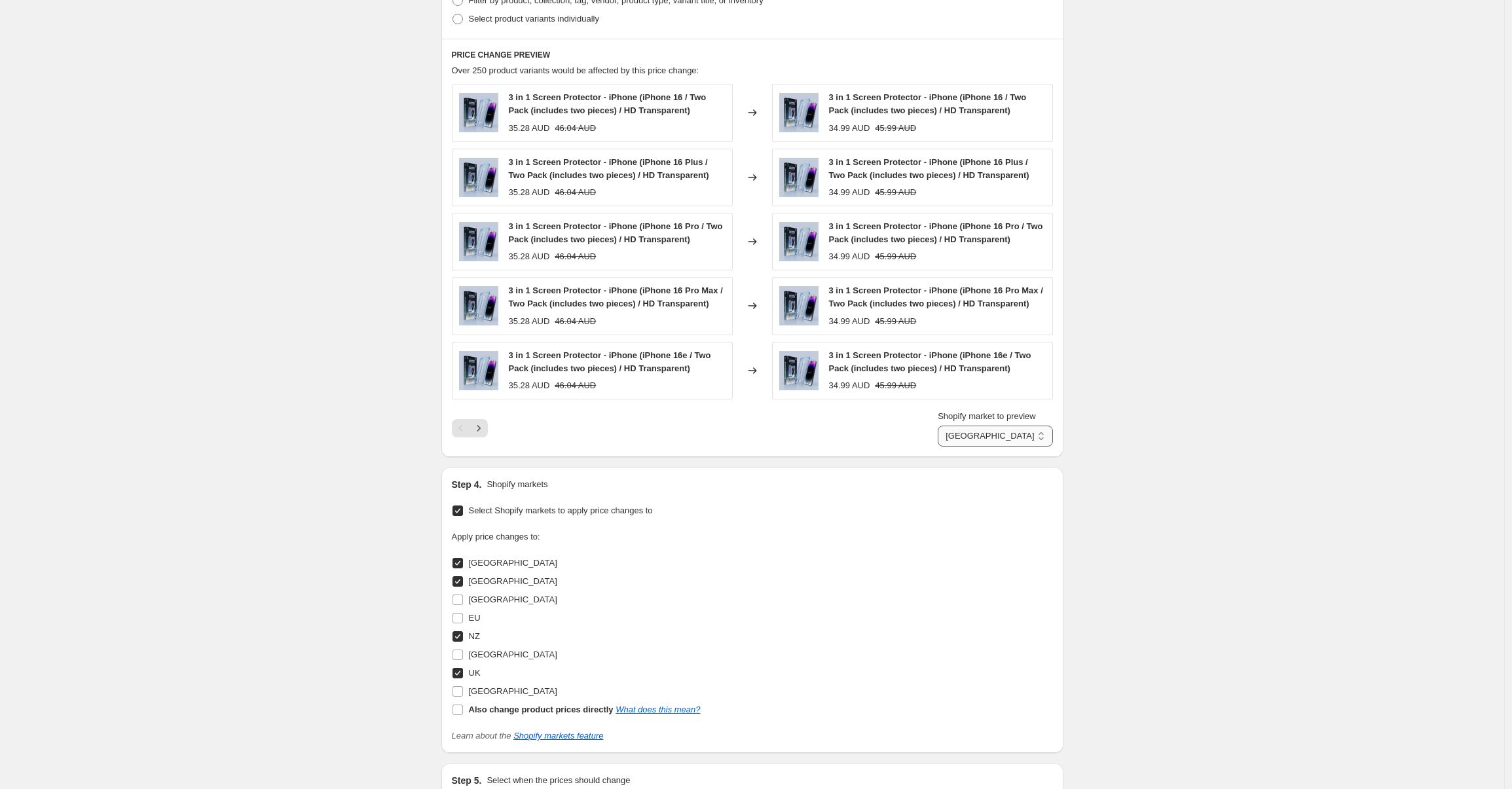
click at [965, 428] on select "[GEOGRAPHIC_DATA] [GEOGRAPHIC_DATA] [GEOGRAPHIC_DATA] [GEOGRAPHIC_DATA]" at bounding box center [995, 436] width 114 height 21
select select "94786322723"
click at [952, 426] on select "[GEOGRAPHIC_DATA] [GEOGRAPHIC_DATA] [GEOGRAPHIC_DATA] [GEOGRAPHIC_DATA]" at bounding box center [995, 436] width 114 height 21
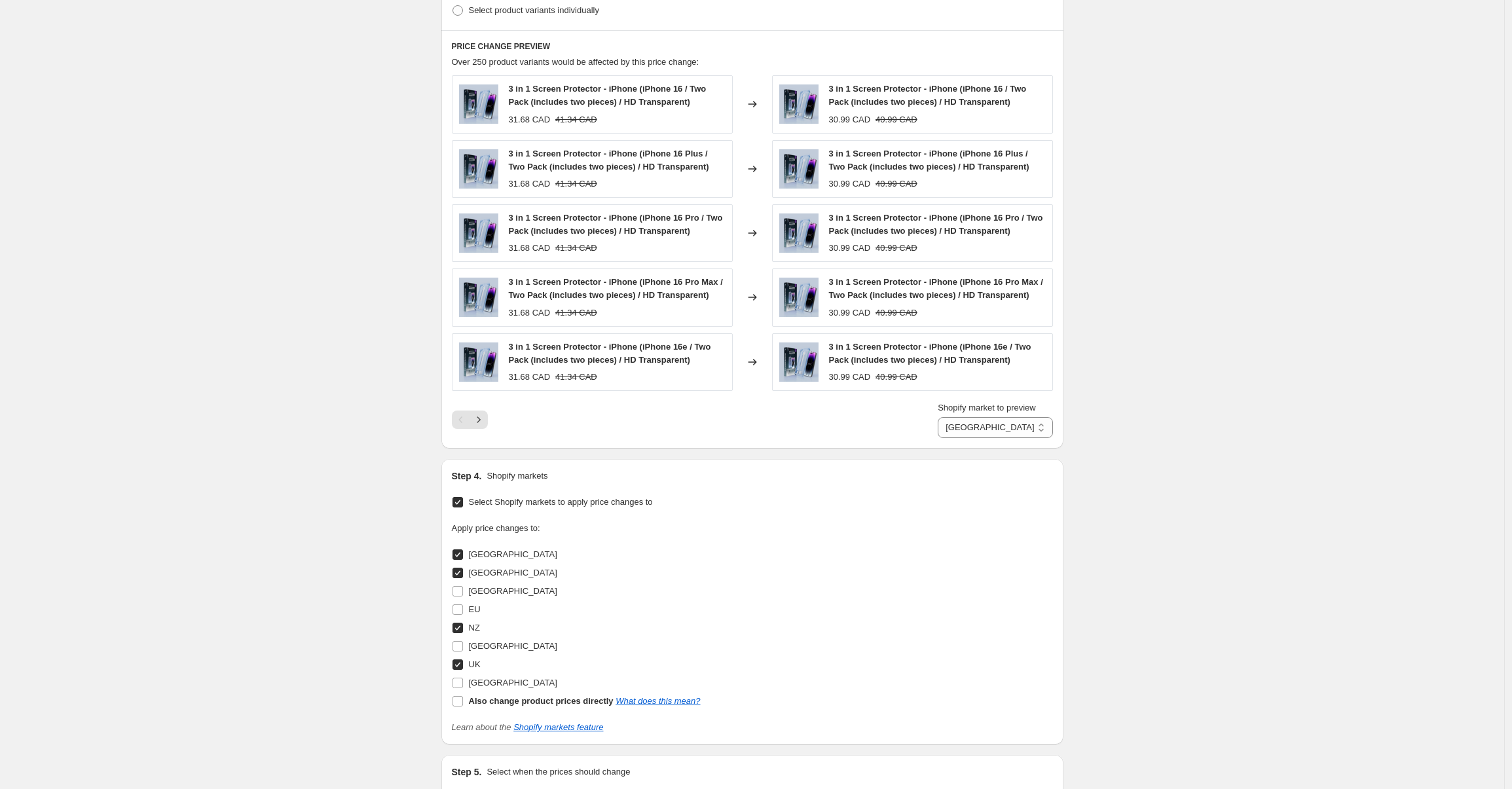
scroll to position [1048, 0]
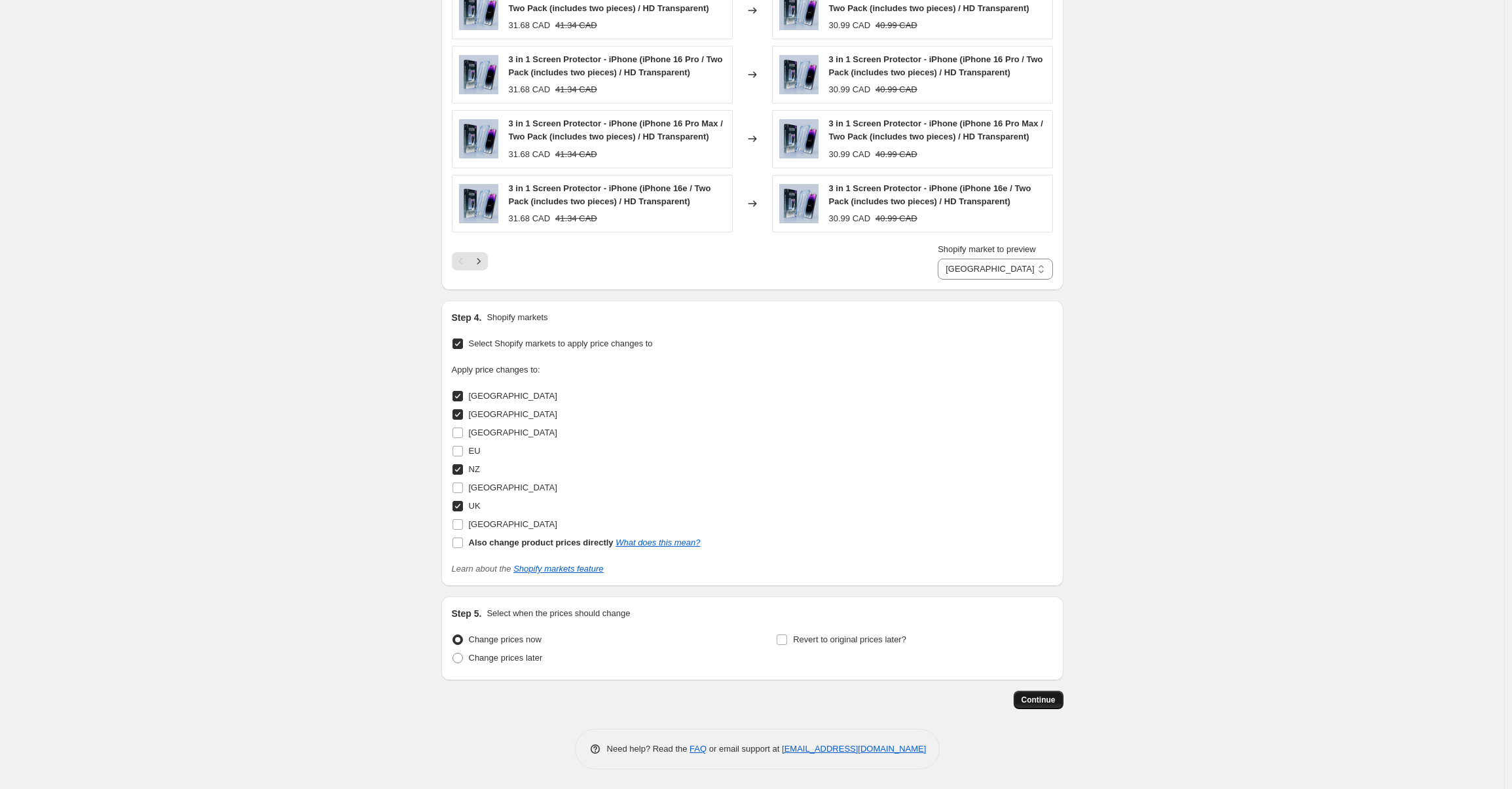
click at [1051, 703] on span "Continue" at bounding box center [1038, 700] width 34 height 10
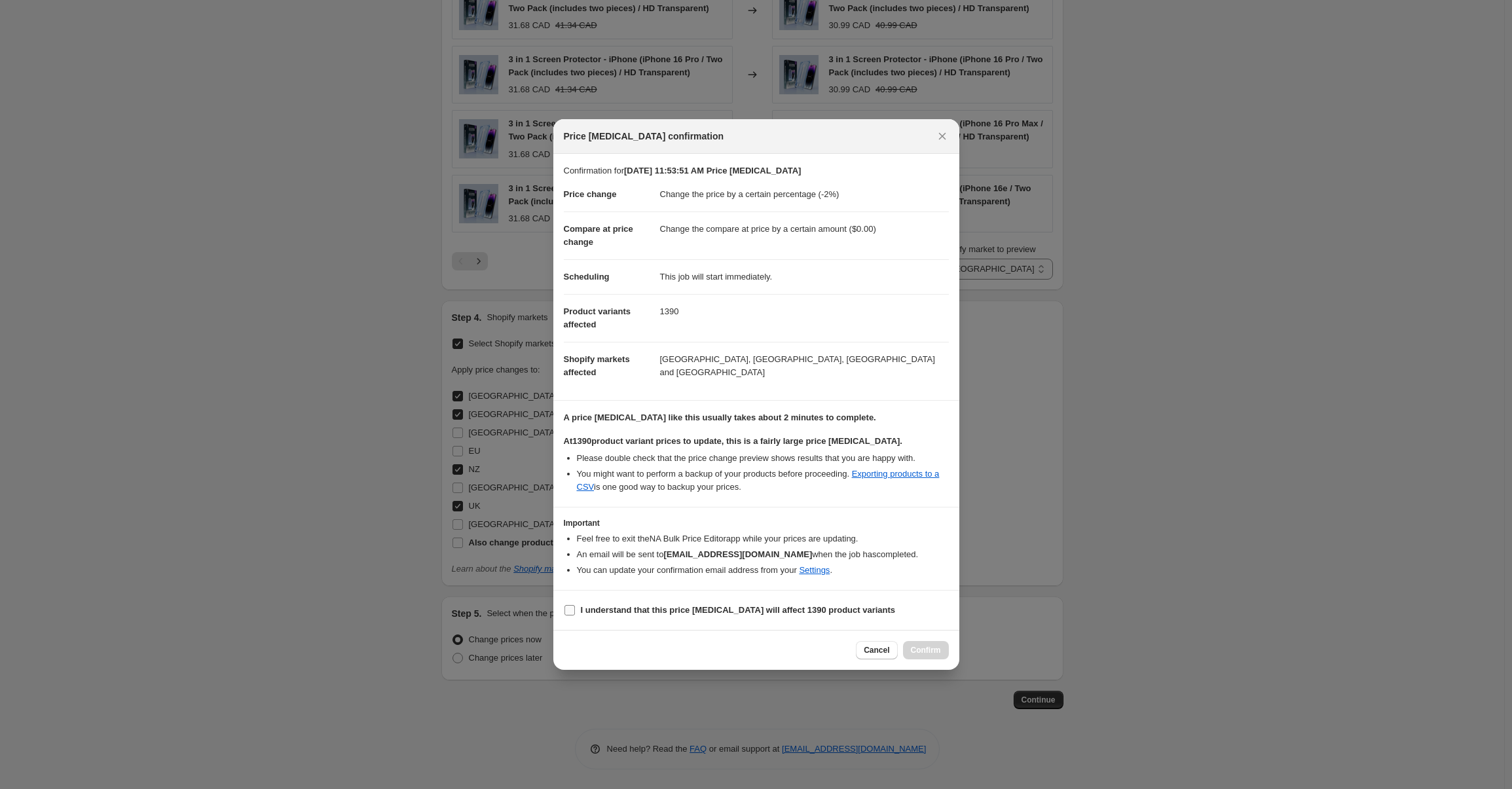
click at [570, 609] on input "I understand that this price [MEDICAL_DATA] will affect 1390 product variants" at bounding box center [569, 610] width 10 height 10
checkbox input "true"
click at [923, 647] on div "Cancel Confirm" at bounding box center [756, 650] width 406 height 40
click at [919, 658] on button "Confirm" at bounding box center [926, 650] width 46 height 18
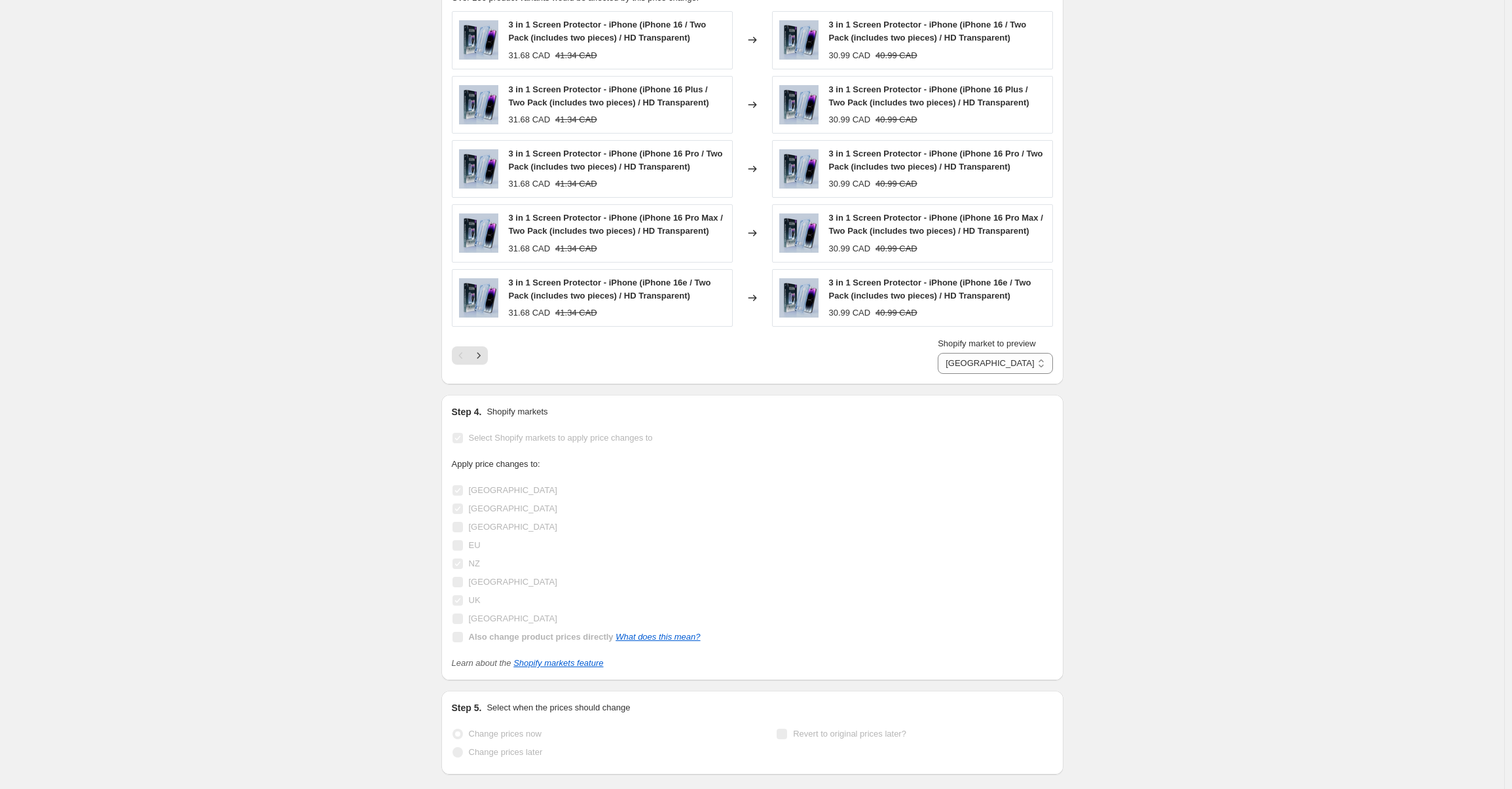
scroll to position [1082, 0]
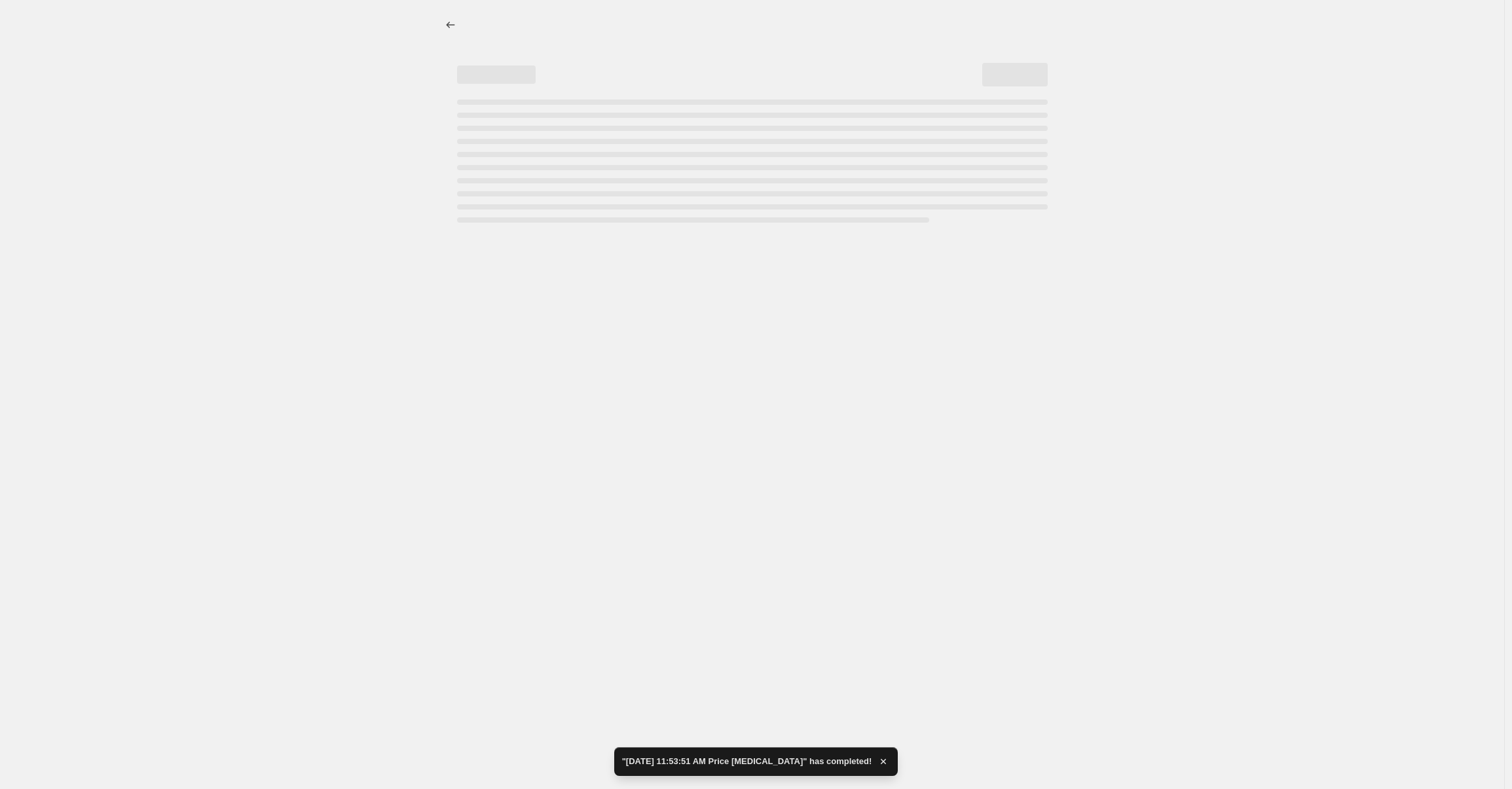
select select "percentage"
select select "by"
select select "94786322723"
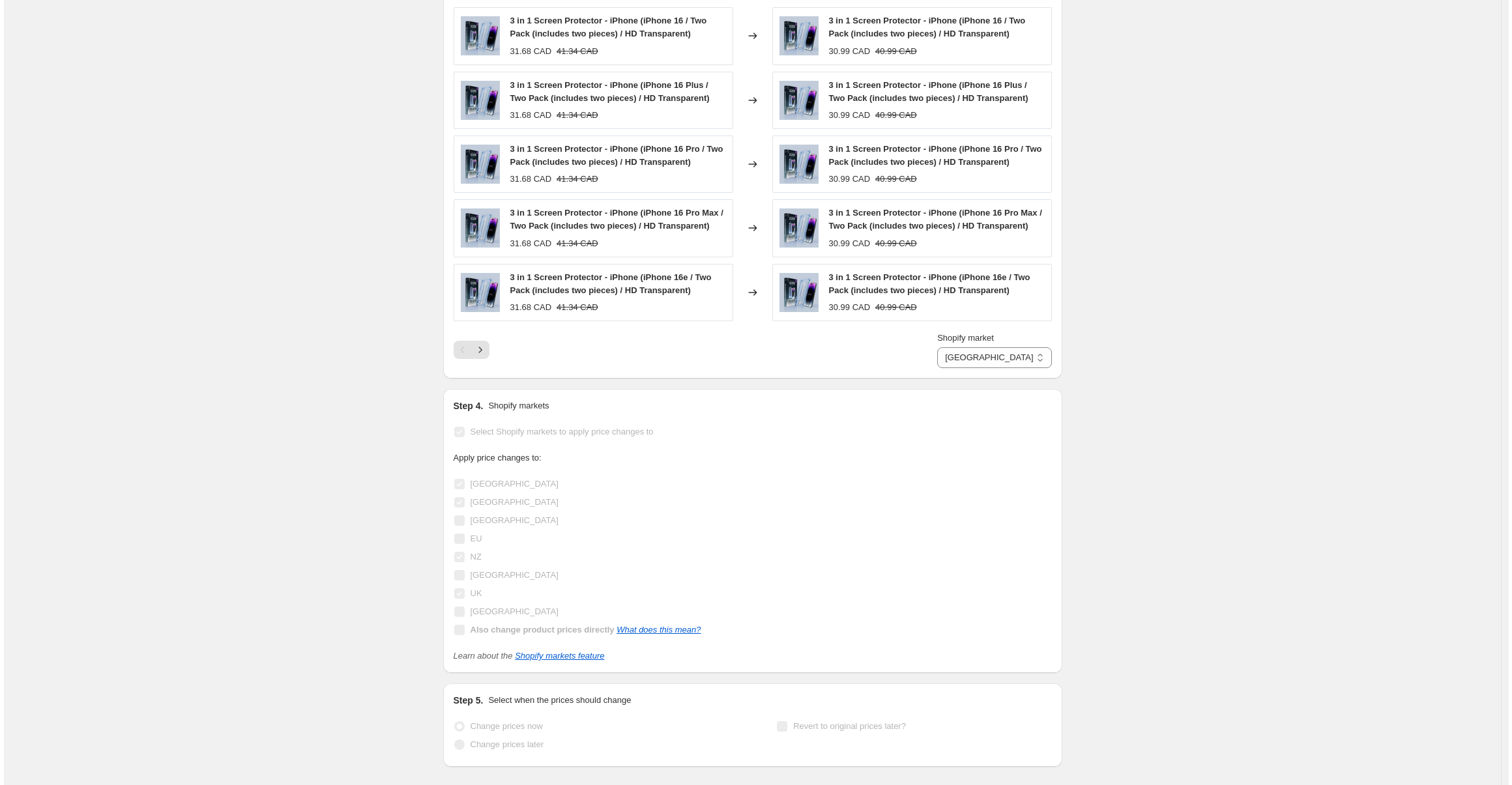
scroll to position [0, 0]
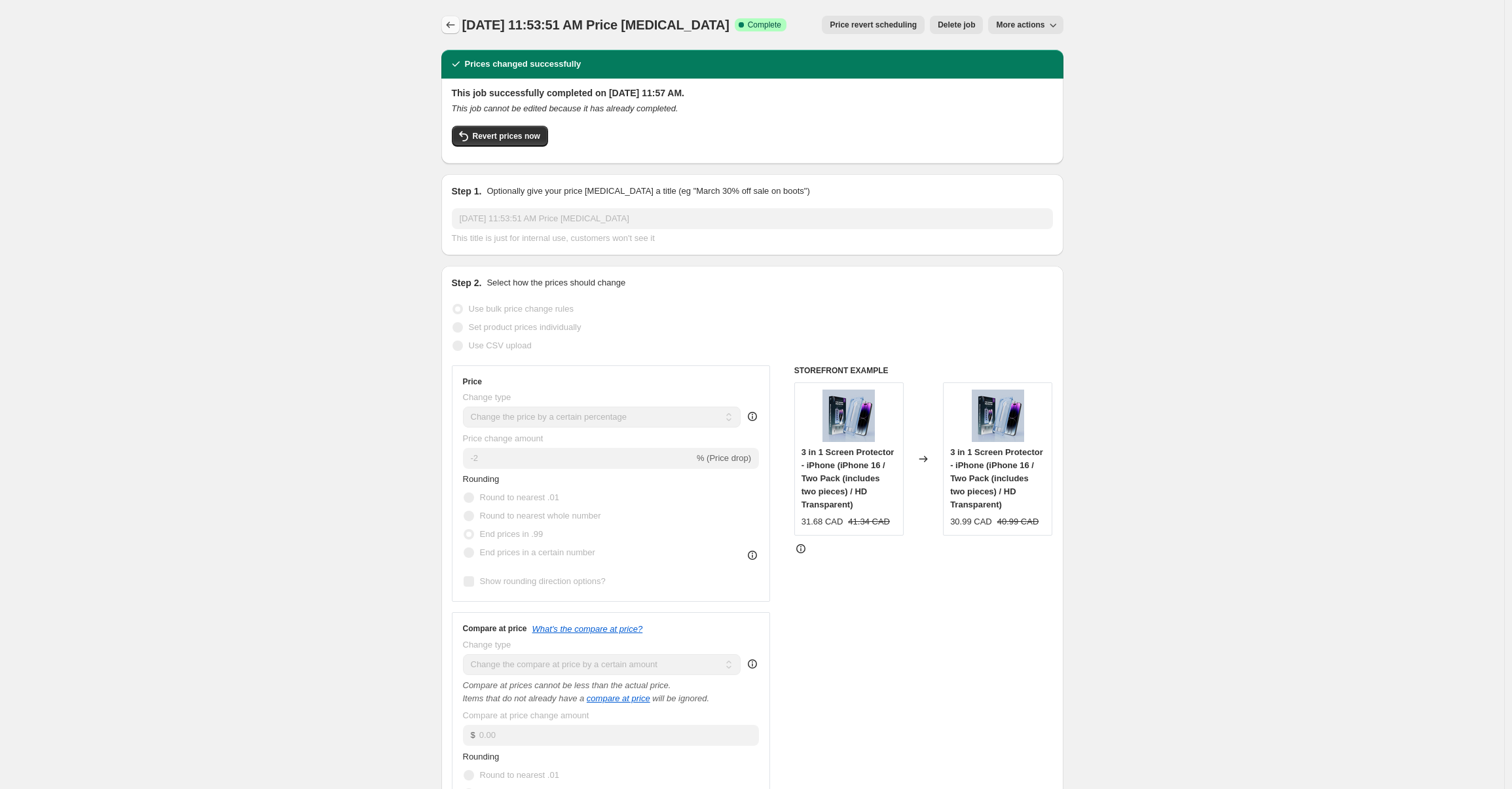
click at [453, 26] on icon "Price change jobs" at bounding box center [451, 25] width 13 height 13
